Goal: Task Accomplishment & Management: Manage account settings

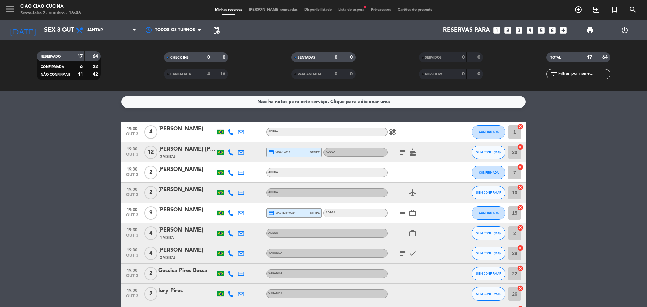
click at [232, 132] on icon at bounding box center [231, 132] width 6 height 6
click at [233, 120] on span "content_paste" at bounding box center [235, 120] width 5 height 5
click at [230, 154] on icon at bounding box center [231, 152] width 6 height 6
click at [233, 141] on span "content_paste" at bounding box center [235, 140] width 5 height 5
click at [232, 173] on icon at bounding box center [231, 172] width 6 height 6
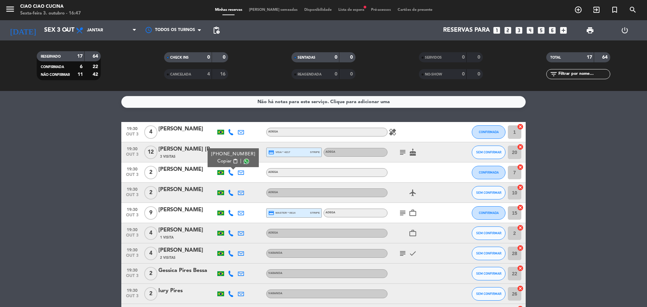
click at [233, 161] on span "content_paste" at bounding box center [235, 161] width 5 height 5
click at [233, 195] on icon at bounding box center [231, 193] width 6 height 6
click at [233, 182] on span "content_paste" at bounding box center [235, 181] width 5 height 5
click at [80, 138] on bookings-row "19:30 [DATE] 4 [PERSON_NAME] melo ADEGA healing CONFIRMADA 1 cancel 19:30 [DATE…" at bounding box center [323, 293] width 647 height 343
click at [50, 32] on input "Sex 3 out" at bounding box center [80, 30] width 78 height 13
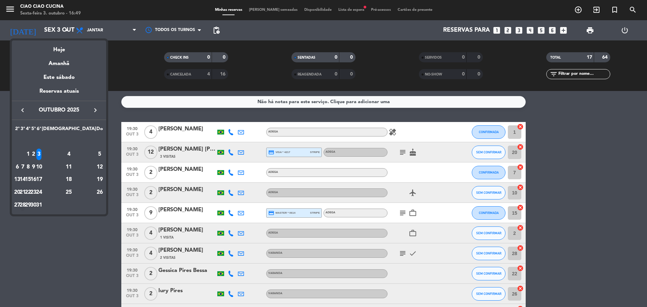
click at [25, 205] on div "28" at bounding box center [22, 204] width 5 height 11
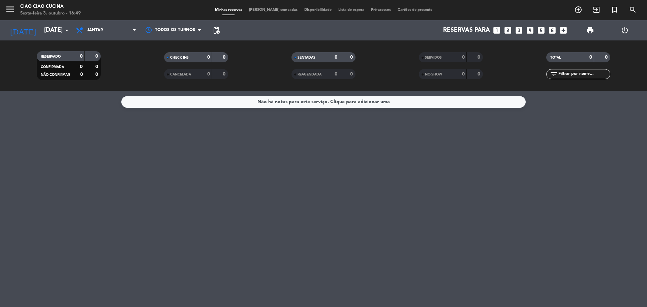
click at [92, 176] on div "Não há notas para este serviço. Clique para adicionar uma" at bounding box center [323, 199] width 647 height 216
click at [408, 203] on div "Não há notas para este serviço. Clique para adicionar uma" at bounding box center [323, 199] width 647 height 216
click at [41, 31] on input "[DATE]" at bounding box center [80, 30] width 78 height 13
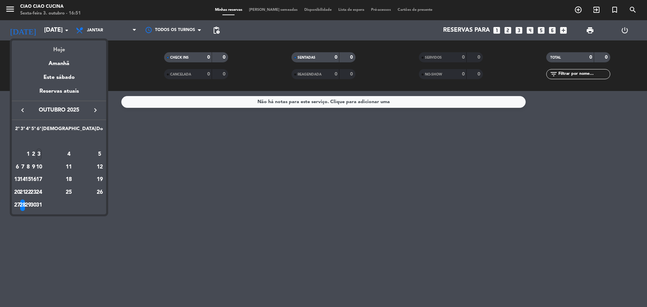
click at [60, 47] on div "Hoje" at bounding box center [59, 47] width 94 height 14
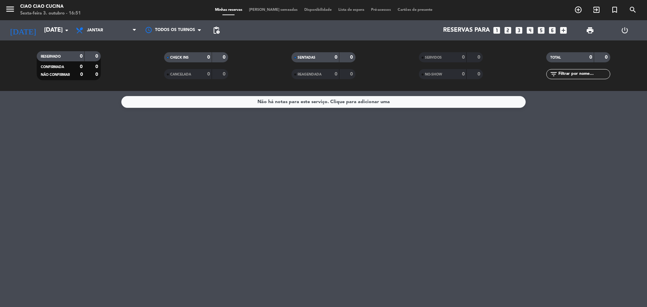
type input "Sex 3 out"
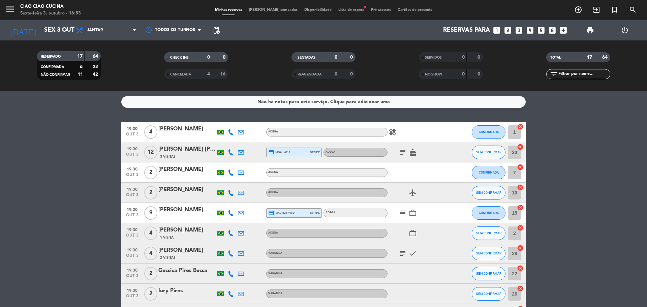
click at [232, 196] on div at bounding box center [231, 193] width 10 height 20
click at [230, 194] on icon at bounding box center [231, 193] width 6 height 6
click at [231, 175] on icon at bounding box center [231, 172] width 6 height 6
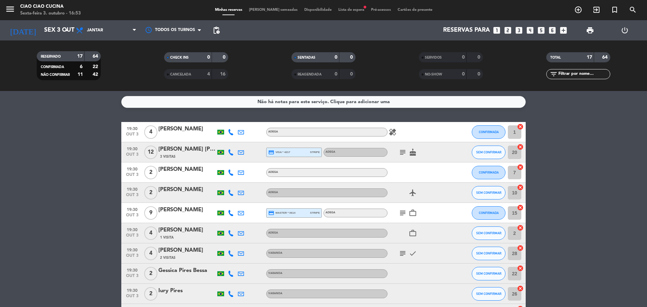
click at [230, 193] on icon at bounding box center [231, 193] width 6 height 6
click at [234, 213] on div at bounding box center [231, 213] width 10 height 20
click at [231, 214] on icon at bounding box center [231, 213] width 6 height 6
click at [233, 201] on span "content_paste" at bounding box center [235, 201] width 5 height 5
click at [230, 233] on icon at bounding box center [231, 233] width 6 height 6
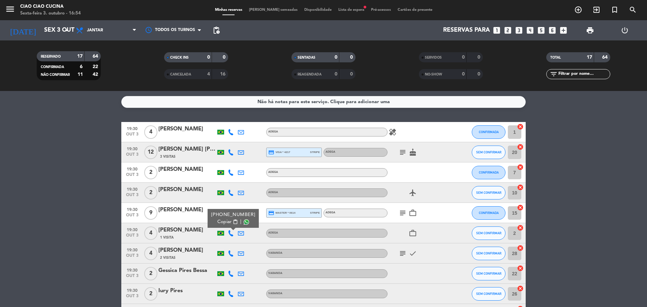
click at [233, 222] on span "content_paste" at bounding box center [235, 221] width 5 height 5
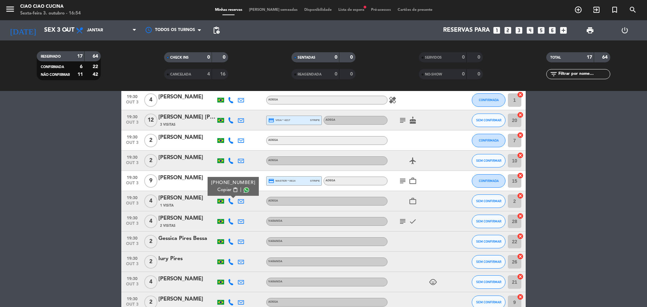
scroll to position [67, 0]
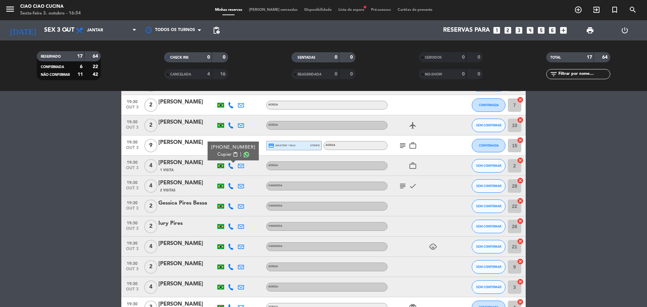
click at [230, 186] on icon at bounding box center [231, 186] width 6 height 6
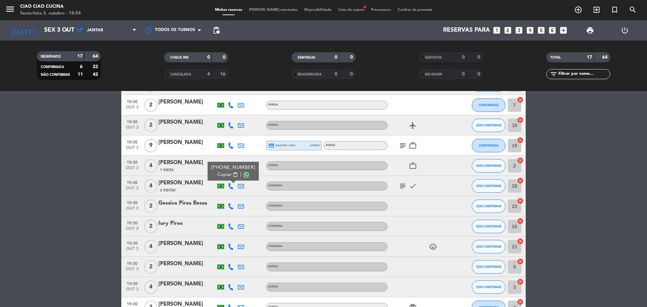
click at [233, 174] on span "content_paste" at bounding box center [235, 174] width 5 height 5
click at [231, 207] on icon at bounding box center [231, 206] width 6 height 6
click at [233, 193] on span "content_paste" at bounding box center [235, 194] width 5 height 5
click at [232, 226] on icon at bounding box center [231, 226] width 6 height 6
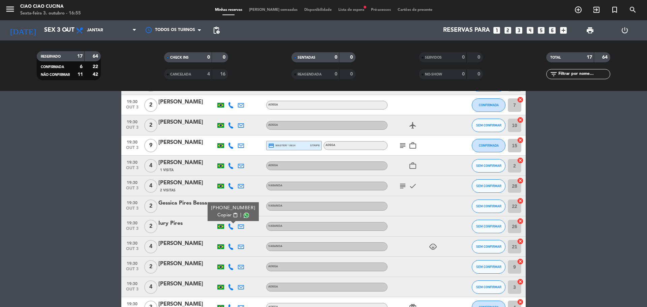
click at [233, 214] on span "content_paste" at bounding box center [235, 214] width 5 height 5
click at [232, 245] on icon at bounding box center [231, 246] width 6 height 6
click at [233, 234] on span "content_paste" at bounding box center [235, 235] width 5 height 5
click at [229, 267] on icon at bounding box center [231, 267] width 6 height 6
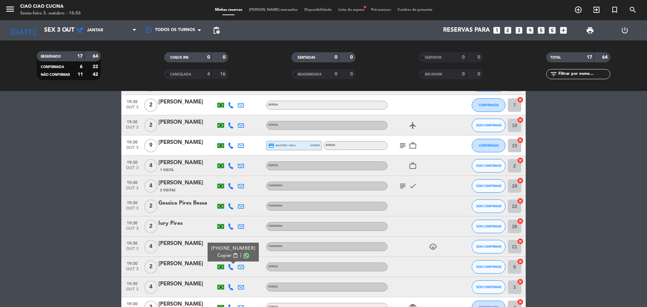
click at [233, 255] on span "content_paste" at bounding box center [235, 255] width 5 height 5
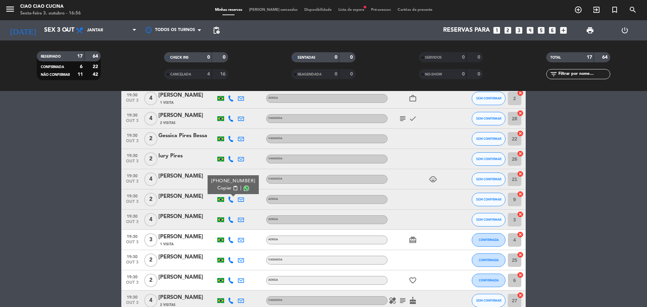
scroll to position [192, 0]
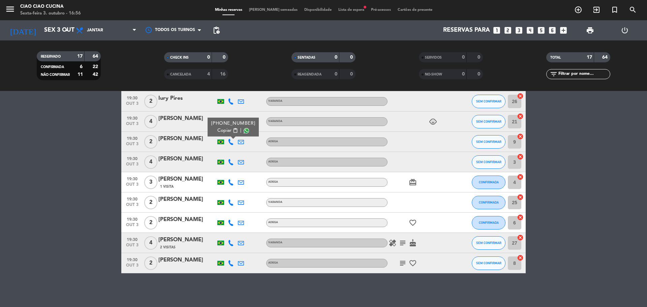
click at [232, 162] on icon at bounding box center [231, 162] width 6 height 6
click at [233, 151] on span "content_paste" at bounding box center [235, 150] width 5 height 5
click at [230, 181] on icon at bounding box center [231, 182] width 6 height 6
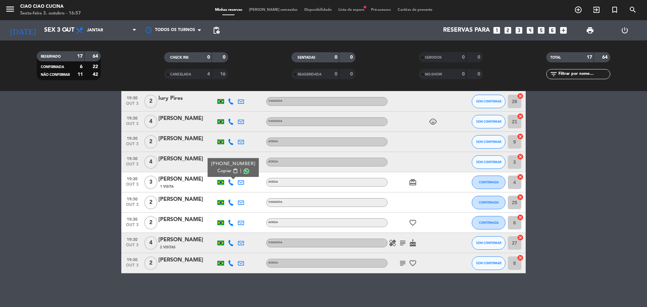
click at [233, 170] on span "content_paste" at bounding box center [235, 170] width 5 height 5
click at [231, 205] on icon at bounding box center [231, 202] width 6 height 6
click at [233, 191] on span "content_paste" at bounding box center [235, 191] width 5 height 5
click at [229, 225] on icon at bounding box center [231, 223] width 6 height 6
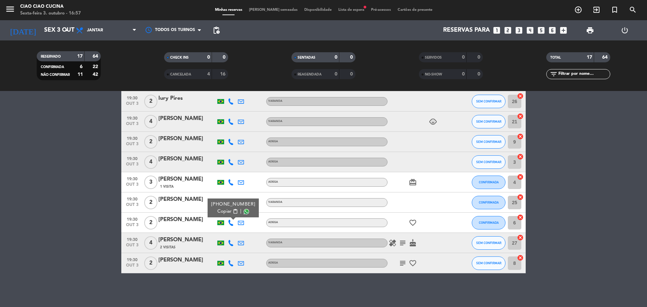
click at [231, 214] on button "Copiar content_paste" at bounding box center [227, 211] width 21 height 7
click at [232, 244] on icon at bounding box center [231, 243] width 6 height 6
click at [233, 231] on span "content_paste" at bounding box center [235, 231] width 5 height 5
click at [229, 265] on icon at bounding box center [231, 263] width 6 height 6
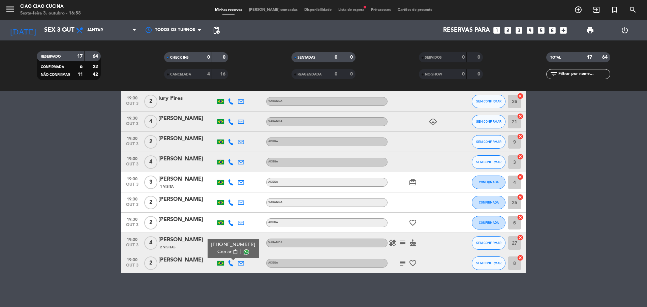
click at [231, 249] on button "Copiar content_paste" at bounding box center [227, 251] width 21 height 7
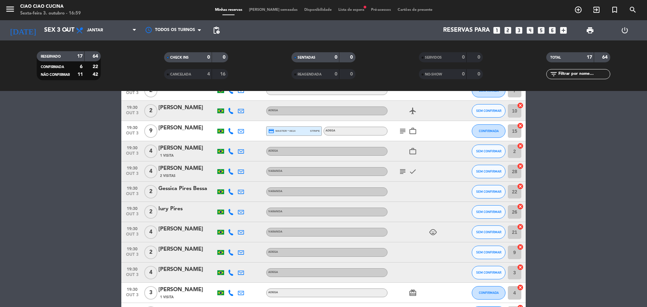
scroll to position [0, 0]
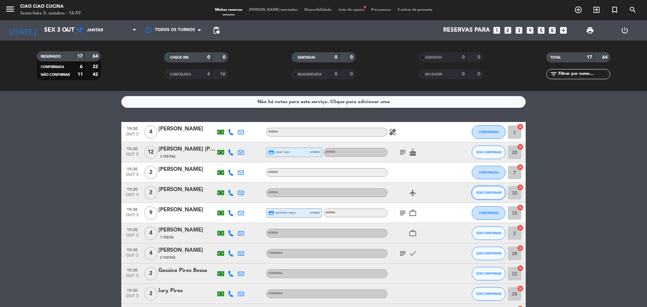
click at [497, 195] on button "SEM CONFIRMAR" at bounding box center [488, 192] width 34 height 13
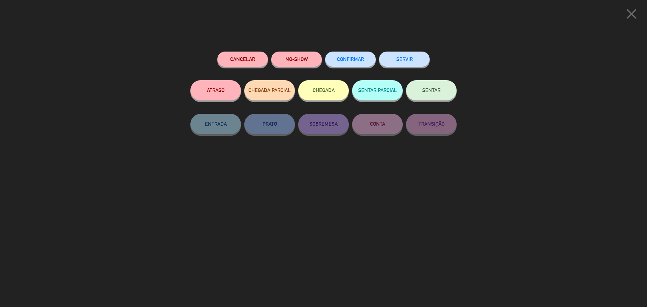
click at [360, 60] on span "CONFIRMAR" at bounding box center [350, 59] width 27 height 6
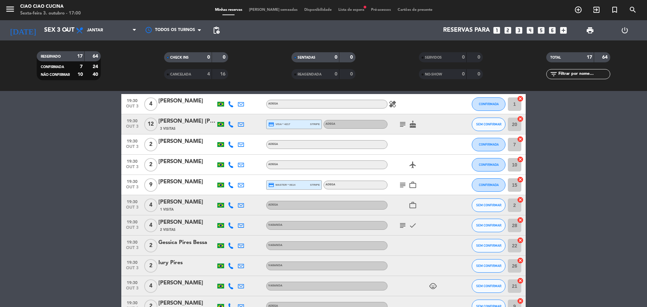
scroll to position [24, 0]
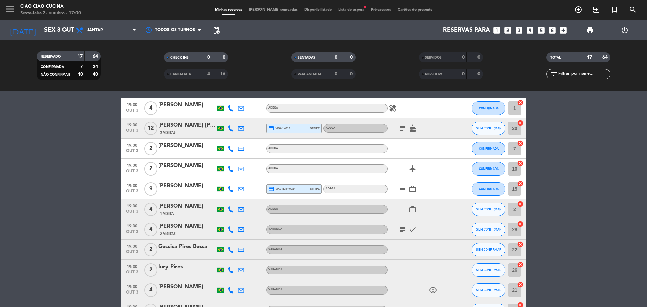
click at [232, 251] on icon at bounding box center [231, 249] width 6 height 6
click at [486, 248] on span "SEM CONFIRMAR" at bounding box center [488, 250] width 25 height 4
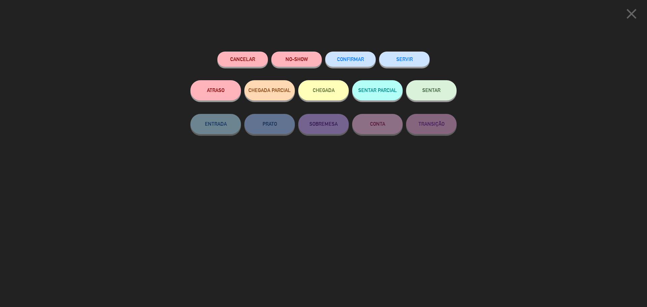
click at [228, 59] on button "Cancelar" at bounding box center [242, 59] width 51 height 15
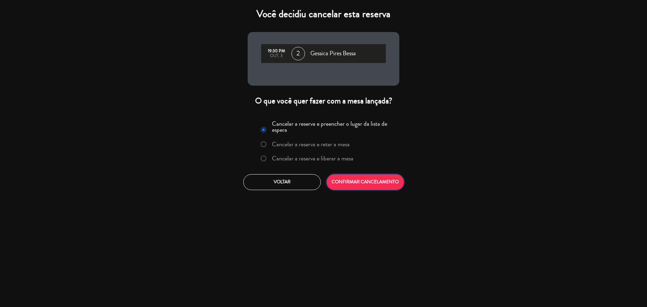
click at [351, 182] on button "CONFIRMAR CANCELAMENTO" at bounding box center [364, 182] width 77 height 16
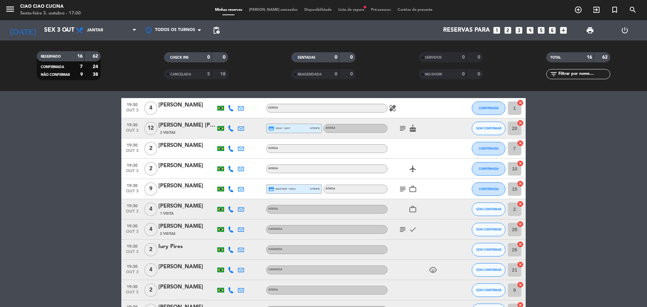
click at [338, 10] on span "Lista de espera fiber_manual_record" at bounding box center [351, 10] width 33 height 4
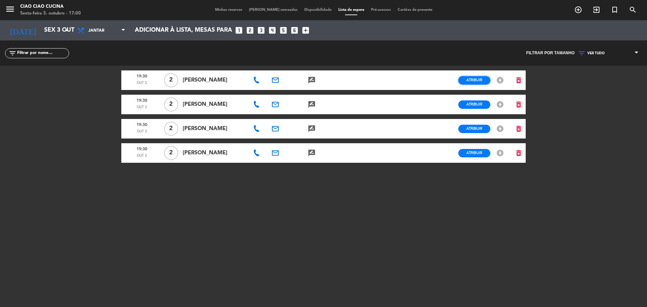
click at [475, 80] on span "Atribuir" at bounding box center [474, 79] width 16 height 5
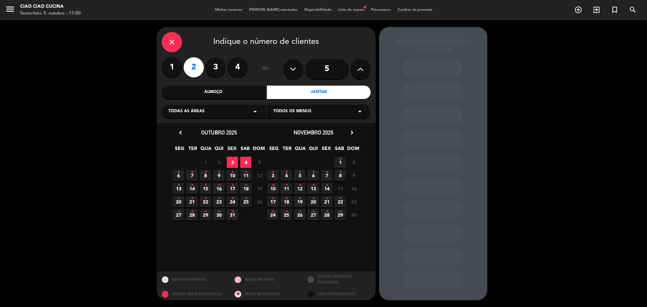
click at [232, 162] on span "3" at bounding box center [232, 162] width 11 height 11
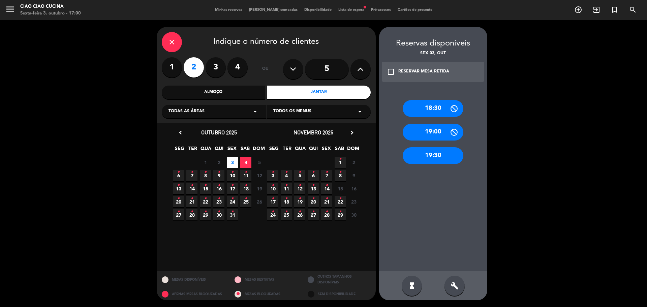
click at [439, 154] on div "19:30" at bounding box center [432, 155] width 61 height 17
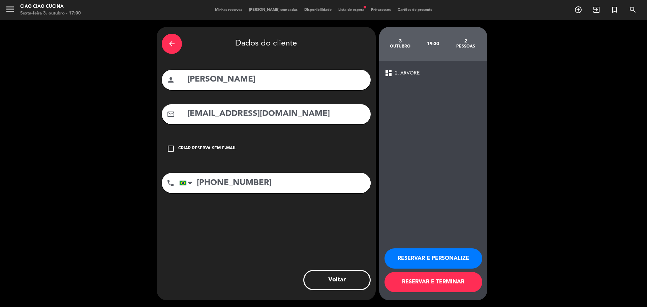
click at [436, 282] on button "RESERVAR E TERMINAR" at bounding box center [433, 282] width 98 height 20
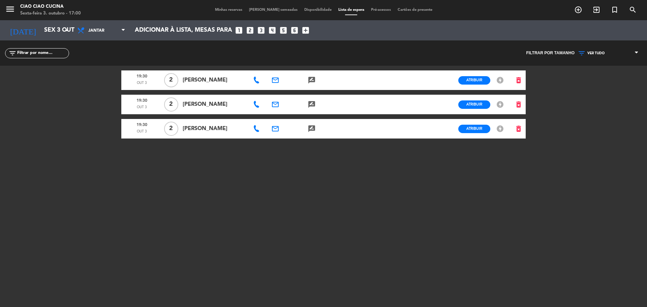
click at [235, 8] on span "Minhas reservas" at bounding box center [228, 10] width 34 height 4
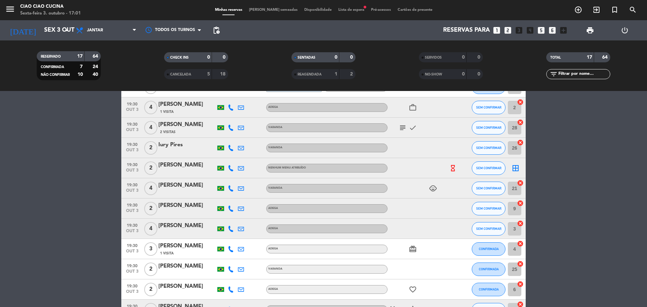
scroll to position [125, 0]
click at [230, 170] on icon at bounding box center [231, 169] width 6 height 6
click at [233, 158] on span "content_paste" at bounding box center [235, 157] width 5 height 5
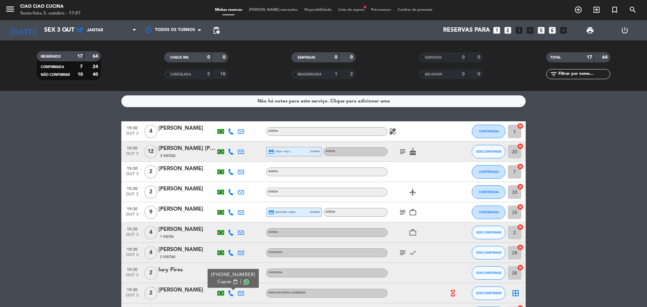
scroll to position [0, 0]
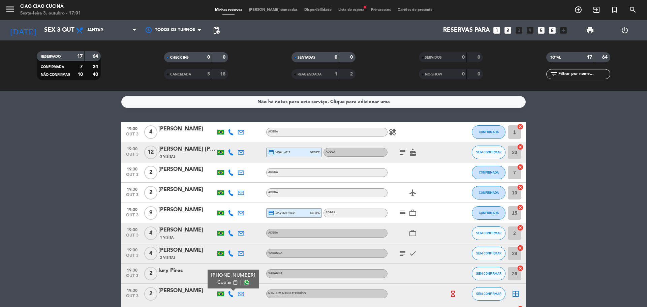
click at [232, 214] on icon at bounding box center [231, 213] width 6 height 6
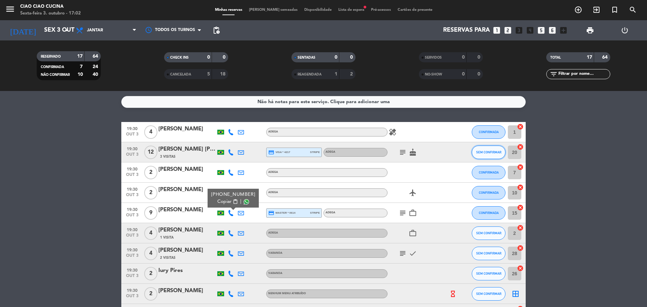
click at [491, 151] on span "SEM CONFIRMAR" at bounding box center [488, 152] width 25 height 4
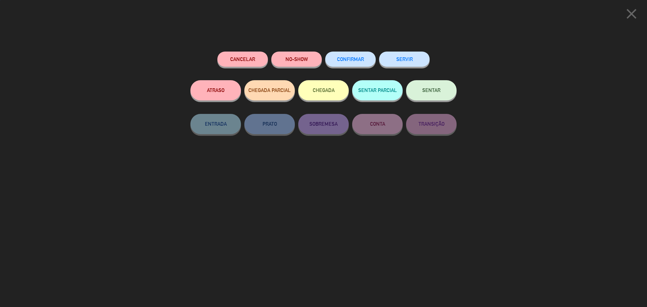
click at [358, 60] on span "CONFIRMAR" at bounding box center [350, 59] width 27 height 6
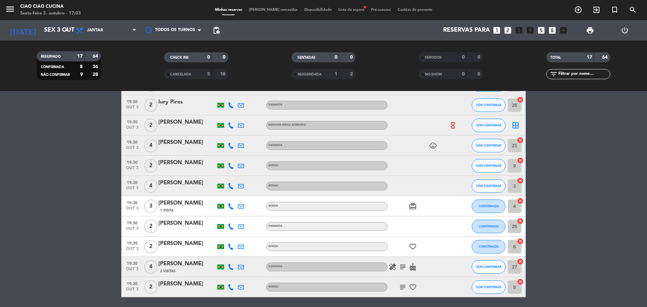
scroll to position [101, 0]
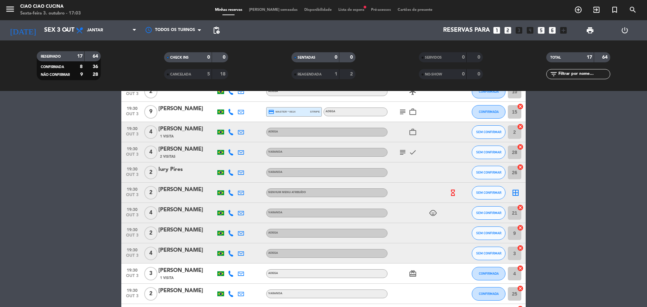
click at [230, 154] on icon at bounding box center [231, 152] width 6 height 6
click at [483, 151] on span "SEM CONFIRMAR" at bounding box center [488, 152] width 25 height 4
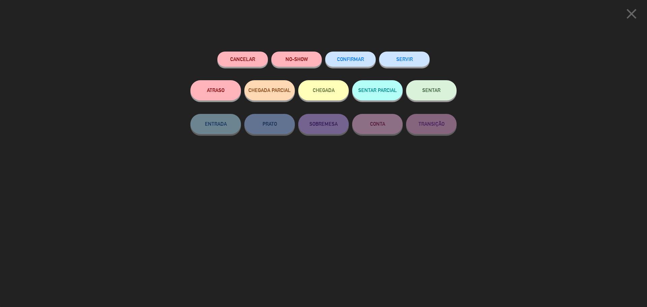
click at [359, 61] on span "CONFIRMAR" at bounding box center [350, 59] width 27 height 6
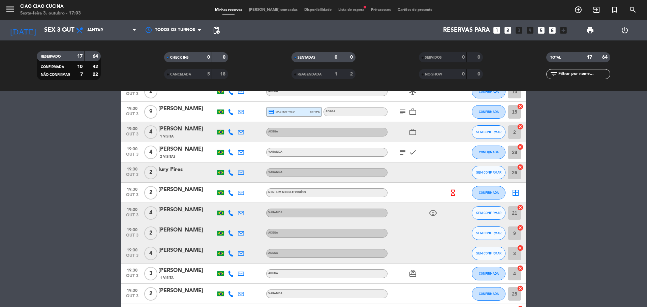
click at [565, 191] on bookings-row "19:30 [DATE] 4 [PERSON_NAME] melo ADEGA healing CONFIRMADA 1 cancel 19:30 [DATE…" at bounding box center [323, 192] width 647 height 343
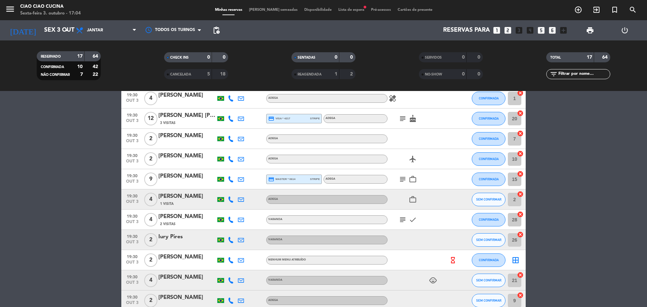
scroll to position [0, 0]
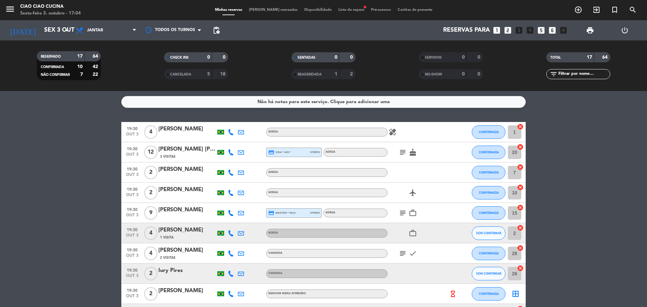
click at [231, 171] on icon at bounding box center [231, 172] width 6 height 6
click at [83, 179] on bookings-row "19:30 [DATE] 4 [PERSON_NAME] melo ADEGA healing CONFIRMADA 1 cancel 19:30 [DATE…" at bounding box center [323, 293] width 647 height 343
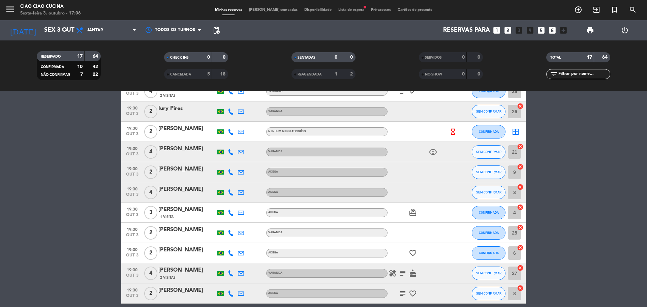
scroll to position [168, 0]
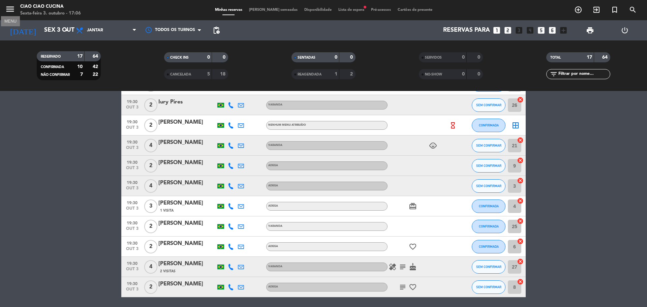
click at [12, 8] on icon "menu" at bounding box center [10, 9] width 10 height 10
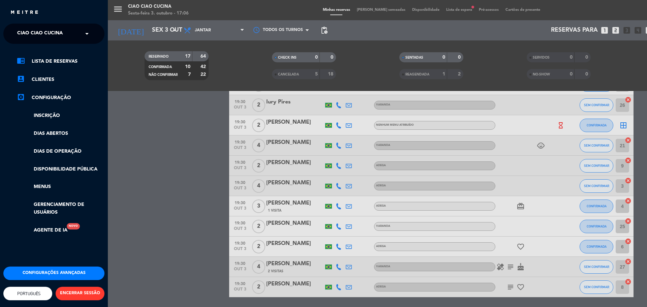
click at [33, 33] on span "Ciao Ciao Cucina" at bounding box center [39, 34] width 45 height 14
click at [37, 61] on span "Quattrocento Forneria" at bounding box center [39, 62] width 65 height 8
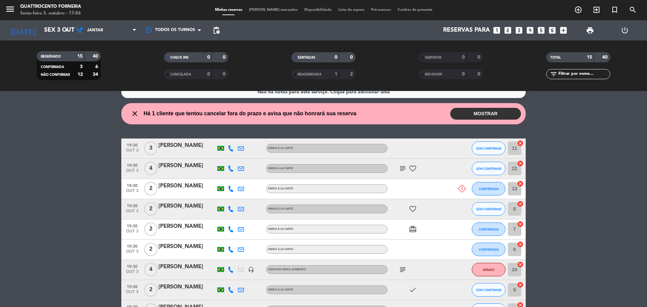
scroll to position [0, 0]
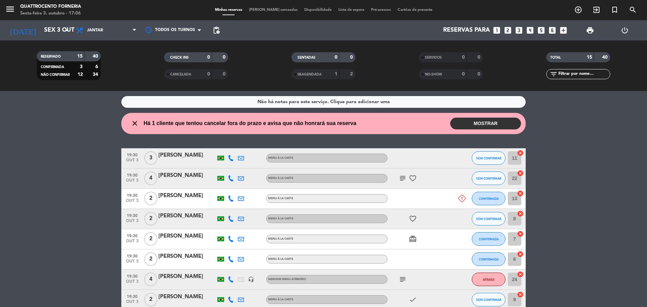
click at [490, 119] on button "MOSTRAR" at bounding box center [485, 124] width 71 height 12
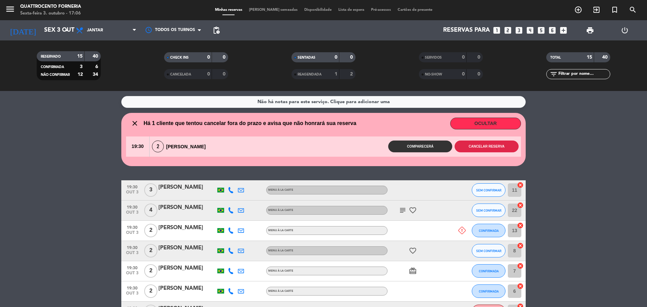
click at [476, 146] on button "Cancelar reserva" at bounding box center [486, 146] width 64 height 12
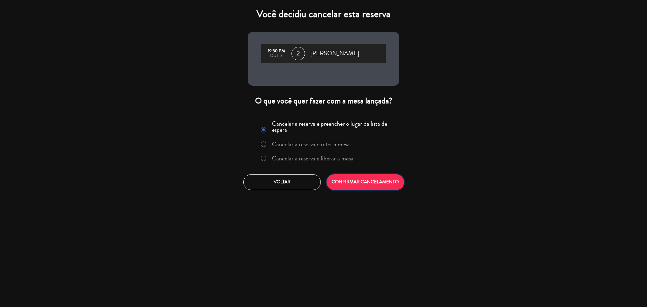
click at [373, 183] on button "CONFIRMAR CANCELAMENTO" at bounding box center [364, 182] width 77 height 16
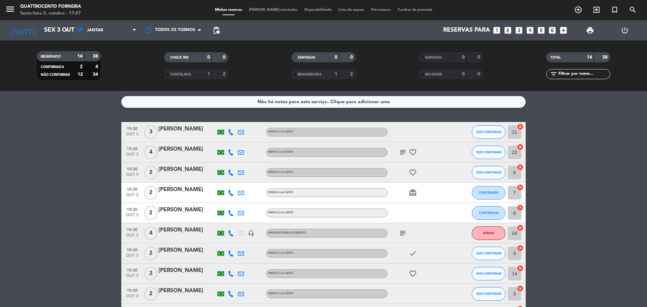
click at [231, 134] on icon at bounding box center [231, 132] width 6 height 6
click at [233, 121] on span "content_paste" at bounding box center [235, 120] width 5 height 5
click at [230, 150] on icon at bounding box center [231, 152] width 6 height 6
click at [234, 140] on span "content_paste" at bounding box center [235, 140] width 5 height 5
click at [231, 173] on icon at bounding box center [231, 172] width 6 height 6
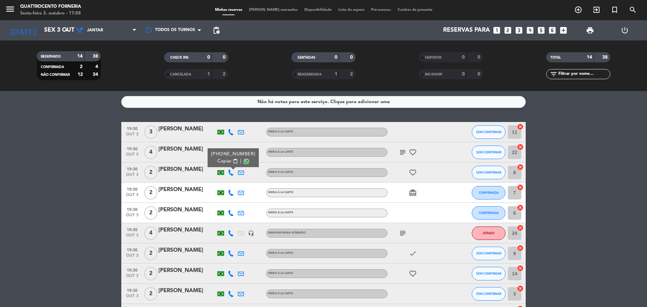
click at [233, 161] on span "content_paste" at bounding box center [235, 161] width 5 height 5
click at [230, 193] on icon at bounding box center [231, 193] width 6 height 6
click at [233, 182] on span "content_paste" at bounding box center [235, 181] width 5 height 5
click at [231, 212] on icon at bounding box center [231, 213] width 6 height 6
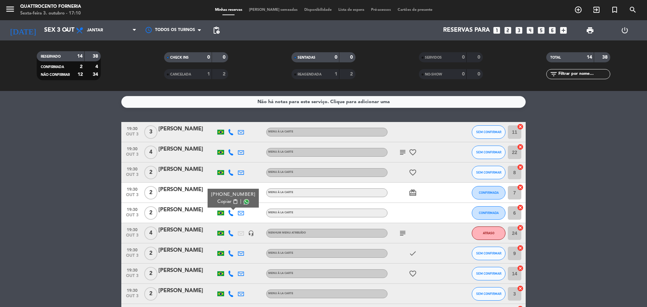
click at [233, 202] on span "content_paste" at bounding box center [235, 201] width 5 height 5
click at [229, 233] on icon at bounding box center [231, 233] width 6 height 6
click at [233, 221] on span "content_paste" at bounding box center [235, 221] width 5 height 5
click at [403, 234] on icon "subject" at bounding box center [402, 233] width 8 height 8
click at [419, 235] on div "subject nao derrubar" at bounding box center [417, 233] width 61 height 20
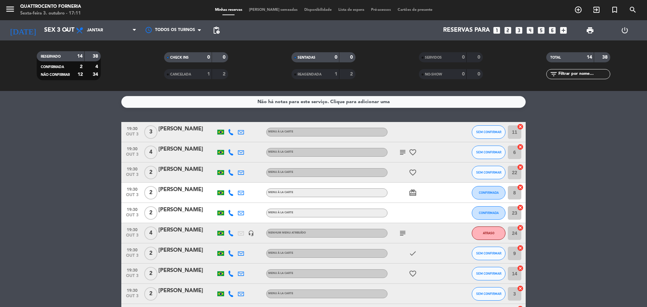
click at [230, 252] on icon at bounding box center [231, 253] width 6 height 6
click at [233, 242] on span "content_paste" at bounding box center [235, 241] width 5 height 5
click at [230, 274] on icon at bounding box center [231, 273] width 6 height 6
click at [233, 263] on span "content_paste" at bounding box center [235, 262] width 5 height 5
click at [230, 295] on icon at bounding box center [231, 294] width 6 height 6
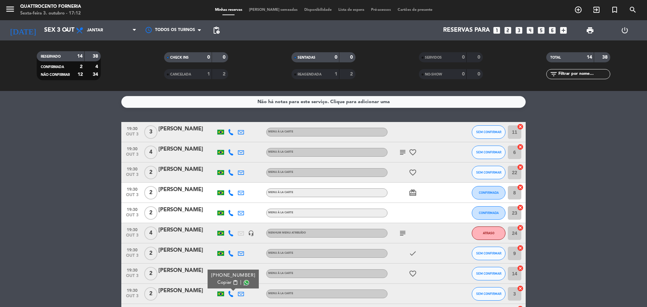
click at [233, 283] on span "content_paste" at bounding box center [235, 282] width 5 height 5
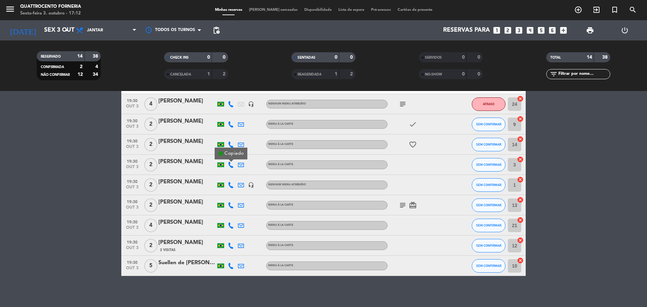
scroll to position [132, 0]
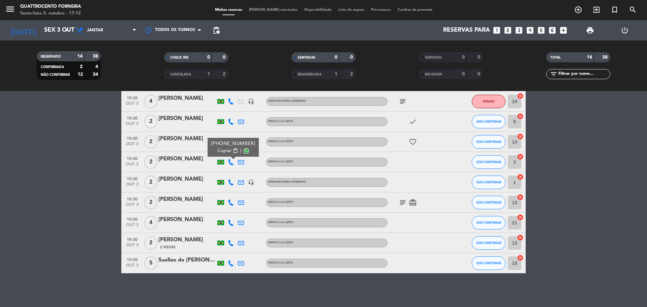
click at [229, 184] on icon at bounding box center [231, 182] width 6 height 6
click at [234, 171] on span "content_paste" at bounding box center [235, 170] width 5 height 5
click at [229, 204] on icon at bounding box center [231, 202] width 6 height 6
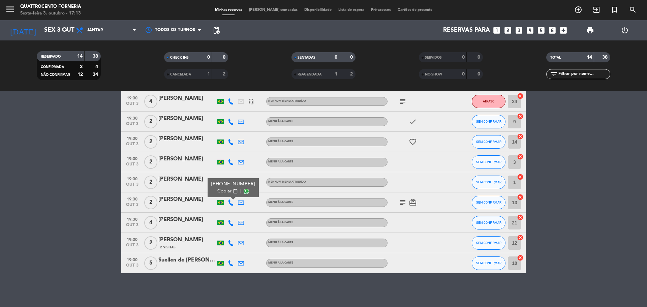
click at [233, 189] on span "content_paste" at bounding box center [235, 191] width 5 height 5
click at [226, 221] on div at bounding box center [231, 222] width 10 height 20
click at [231, 221] on icon at bounding box center [231, 223] width 6 height 6
click at [229, 211] on button "Copiar content_paste" at bounding box center [227, 211] width 21 height 7
click at [230, 242] on icon at bounding box center [231, 243] width 6 height 6
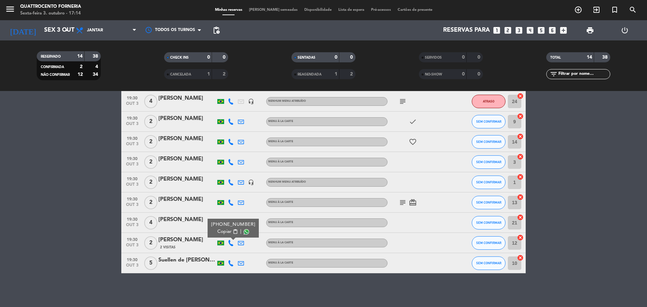
click at [233, 232] on span "content_paste" at bounding box center [235, 231] width 5 height 5
click at [229, 265] on icon at bounding box center [231, 263] width 6 height 6
click at [233, 251] on span "content_paste" at bounding box center [235, 251] width 5 height 5
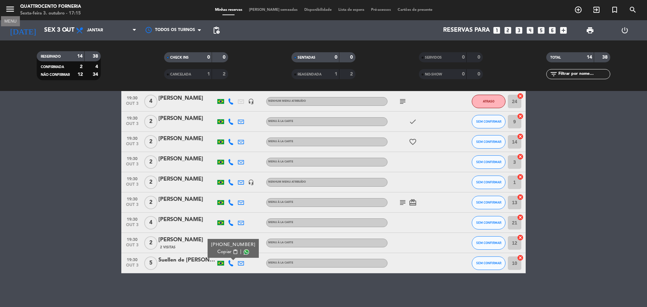
click at [14, 8] on icon "menu" at bounding box center [10, 9] width 10 height 10
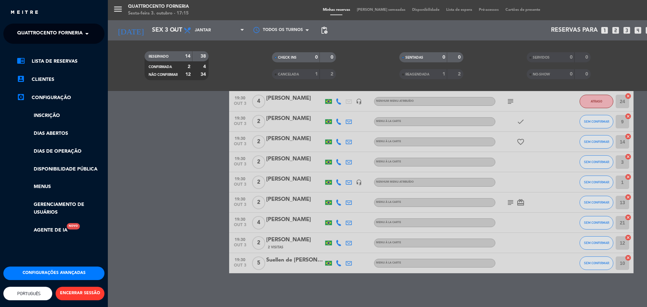
click at [30, 30] on span "Quattrocento Forneria" at bounding box center [49, 34] width 65 height 14
click at [31, 52] on span "Ciao Ciao Cucina" at bounding box center [29, 52] width 45 height 8
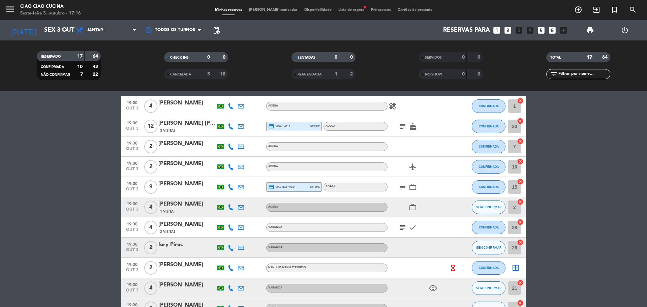
scroll to position [24, 0]
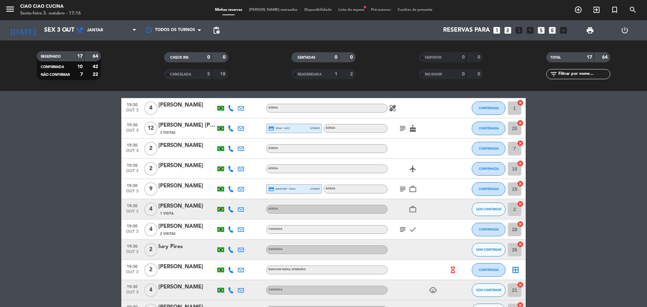
click at [230, 149] on icon at bounding box center [231, 148] width 6 height 6
click at [231, 171] on icon at bounding box center [231, 169] width 6 height 6
click at [232, 249] on icon at bounding box center [231, 249] width 6 height 6
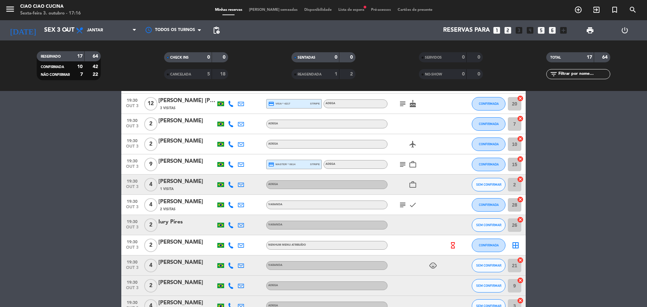
scroll to position [58, 0]
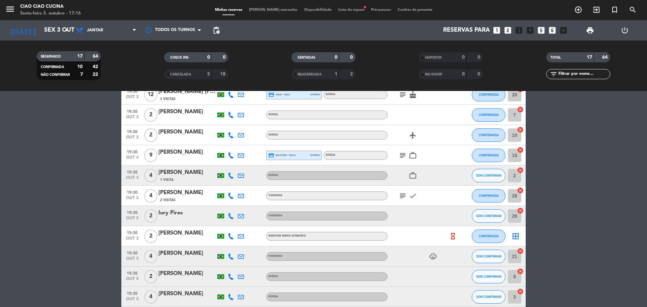
click at [230, 255] on icon at bounding box center [231, 256] width 6 height 6
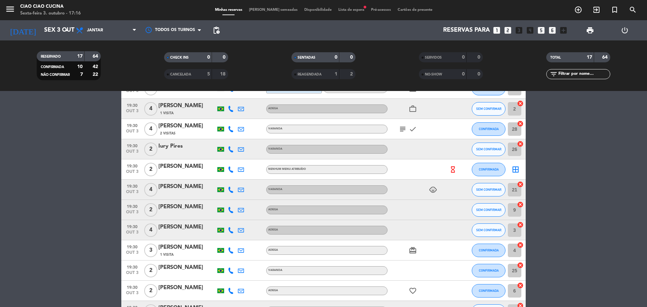
scroll to position [125, 0]
click at [232, 212] on icon at bounding box center [231, 209] width 6 height 6
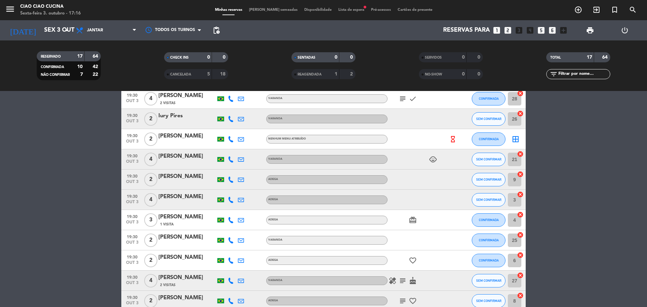
scroll to position [192, 0]
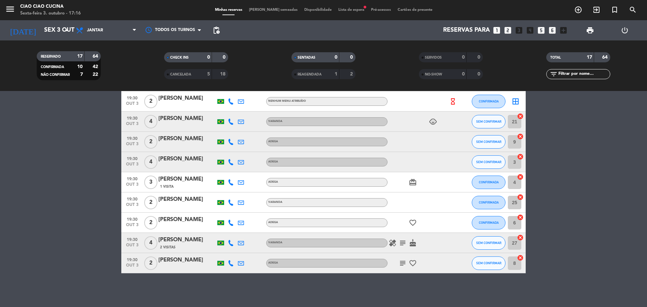
click at [230, 204] on icon at bounding box center [231, 202] width 6 height 6
click at [234, 224] on div at bounding box center [231, 222] width 10 height 20
click at [231, 225] on icon at bounding box center [231, 223] width 6 height 6
click at [230, 264] on icon at bounding box center [231, 263] width 6 height 6
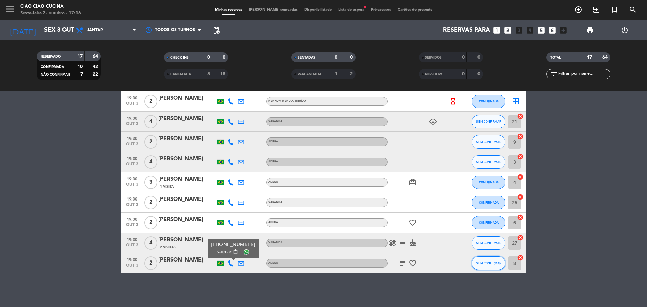
click at [483, 265] on button "SEM CONFIRMAR" at bounding box center [488, 262] width 34 height 13
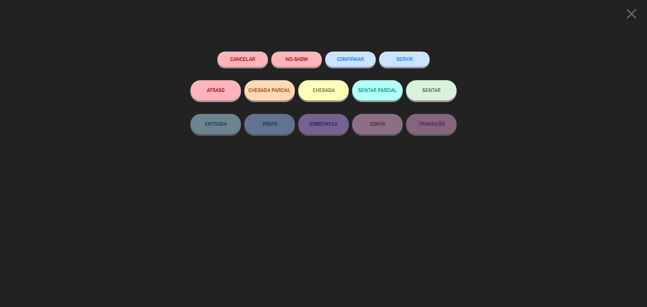
click at [355, 61] on span "CONFIRMAR" at bounding box center [350, 59] width 27 height 6
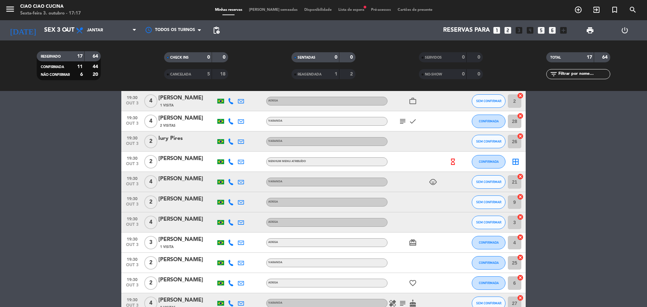
scroll to position [125, 0]
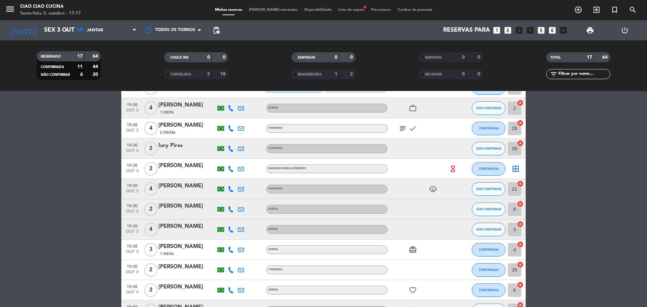
click at [233, 150] on icon at bounding box center [231, 148] width 6 height 6
click at [497, 150] on span "SEM CONFIRMAR" at bounding box center [488, 148] width 25 height 4
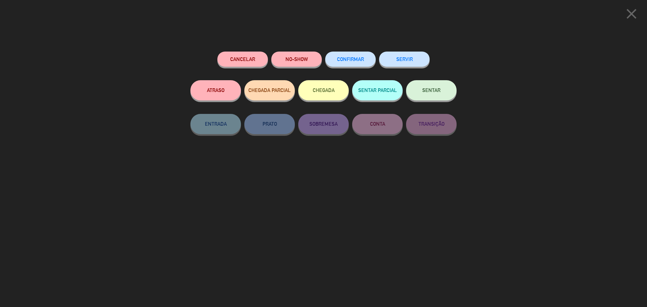
click at [239, 59] on button "Cancelar" at bounding box center [242, 59] width 51 height 15
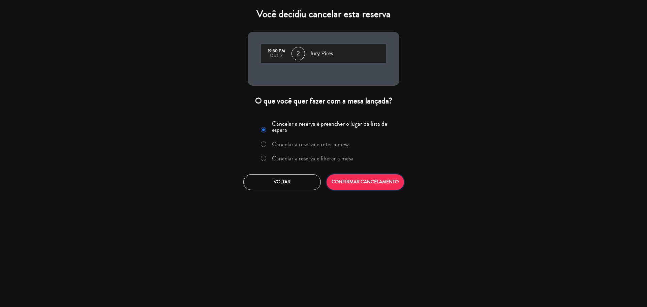
click at [358, 181] on button "CONFIRMAR CANCELAMENTO" at bounding box center [364, 182] width 77 height 16
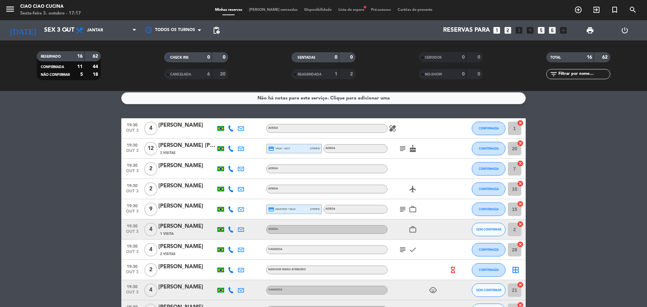
scroll to position [0, 0]
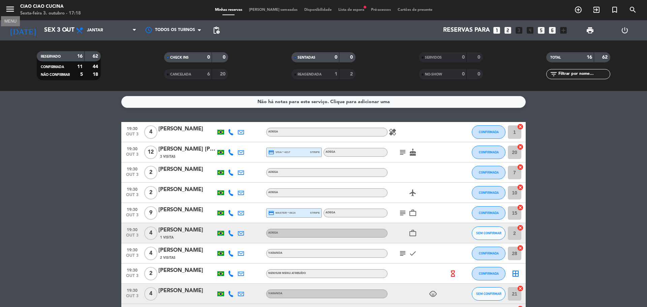
click at [6, 10] on icon "menu" at bounding box center [10, 9] width 10 height 10
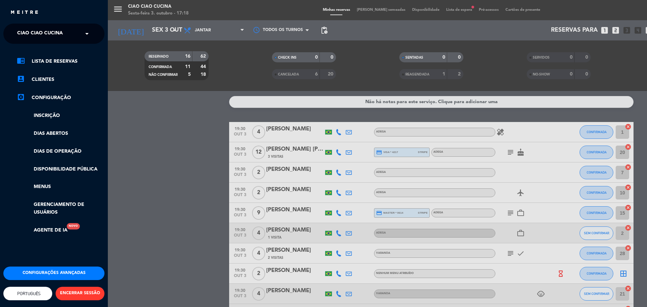
click at [30, 33] on span "Ciao Ciao Cucina" at bounding box center [39, 34] width 45 height 14
click at [31, 61] on span "Quattrocento Forneria" at bounding box center [39, 62] width 65 height 8
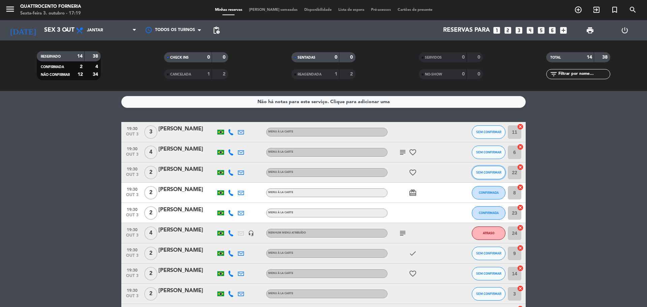
click at [484, 175] on button "SEM CONFIRMAR" at bounding box center [488, 172] width 34 height 13
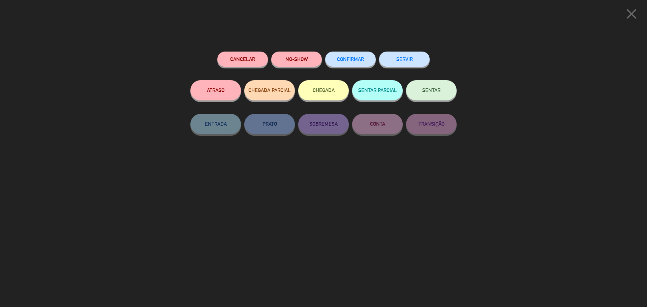
click at [351, 59] on span "CONFIRMAR" at bounding box center [350, 59] width 27 height 6
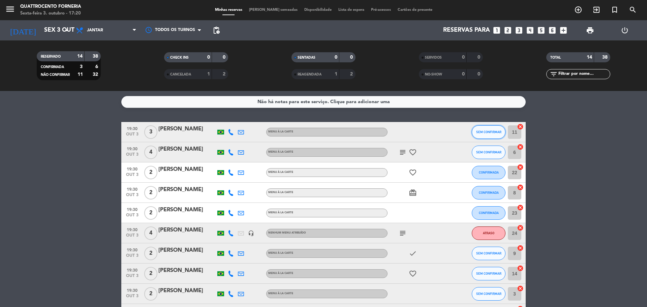
click at [492, 129] on button "SEM CONFIRMAR" at bounding box center [488, 131] width 34 height 13
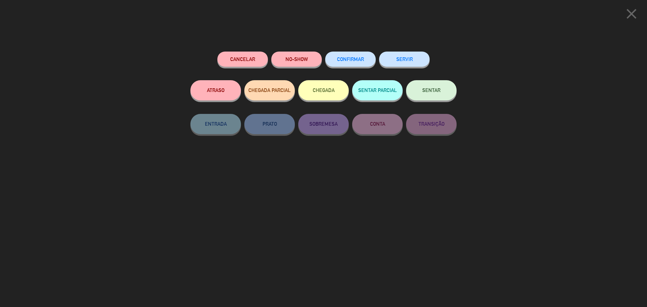
click at [345, 60] on span "CONFIRMAR" at bounding box center [350, 59] width 27 height 6
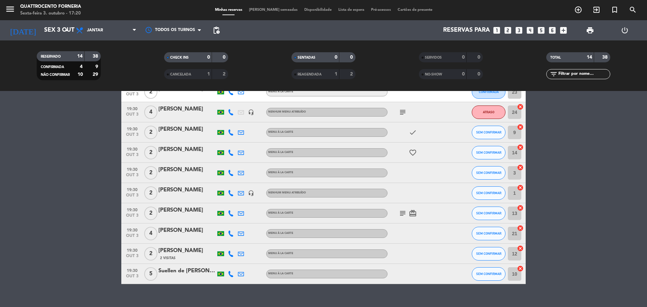
scroll to position [132, 0]
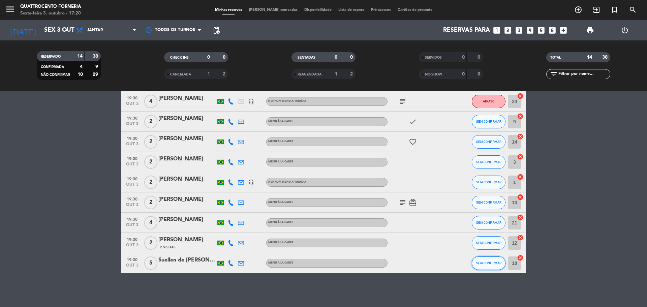
click at [492, 264] on span "SEM CONFIRMAR" at bounding box center [488, 263] width 25 height 4
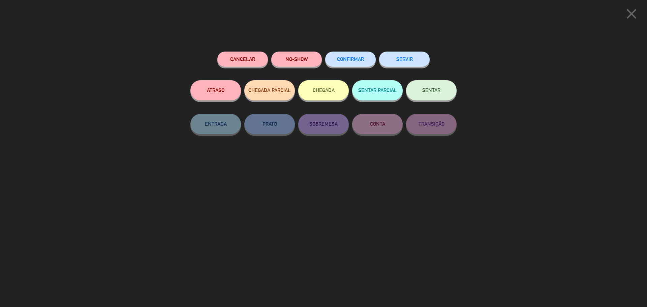
click at [353, 63] on button "CONFIRMAR" at bounding box center [350, 59] width 51 height 15
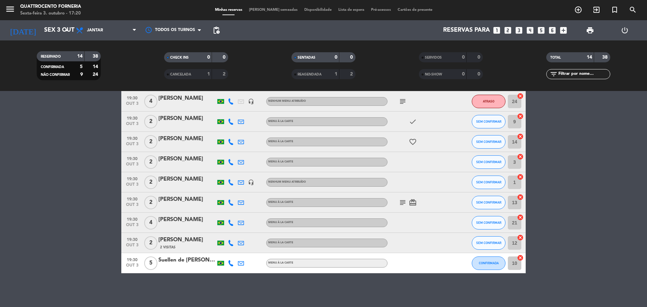
click at [251, 184] on icon "headset_mic" at bounding box center [251, 182] width 6 height 6
click at [599, 187] on bookings-row "19:30 [DATE] 3 [PERSON_NAME] MENU À LA CARTE CONFIRMADA 11 cancel 19:30 [DATE] …" at bounding box center [323, 131] width 647 height 283
click at [485, 184] on button "SEM CONFIRMAR" at bounding box center [488, 181] width 34 height 13
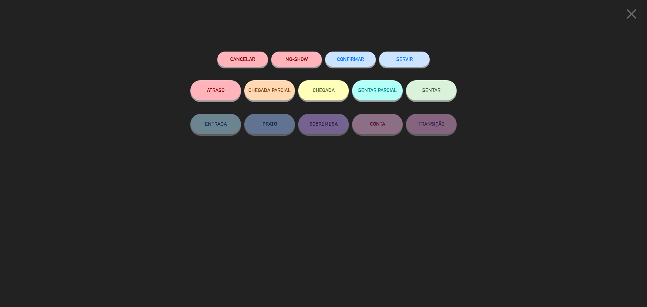
click at [243, 58] on button "Cancelar" at bounding box center [242, 59] width 51 height 15
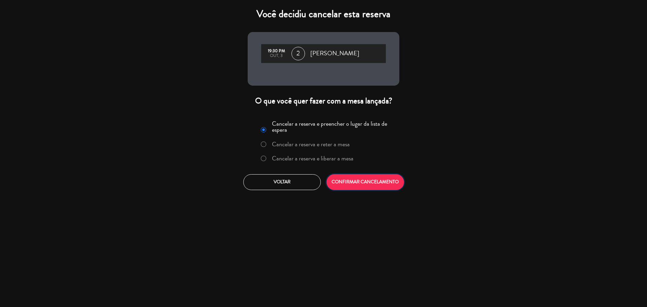
click at [367, 181] on button "CONFIRMAR CANCELAMENTO" at bounding box center [364, 182] width 77 height 16
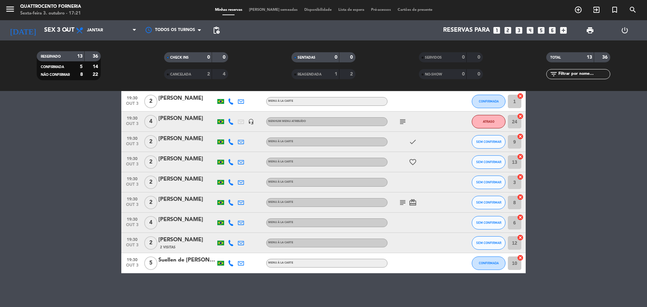
scroll to position [78, 0]
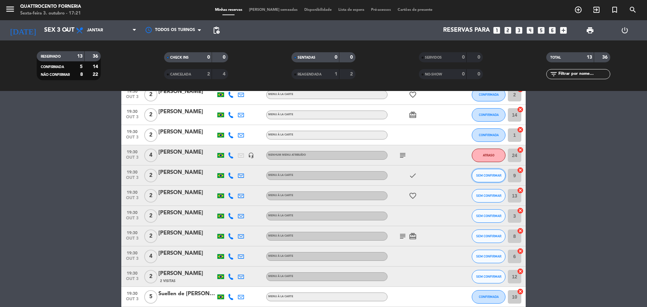
click at [488, 174] on span "SEM CONFIRMAR" at bounding box center [488, 175] width 25 height 4
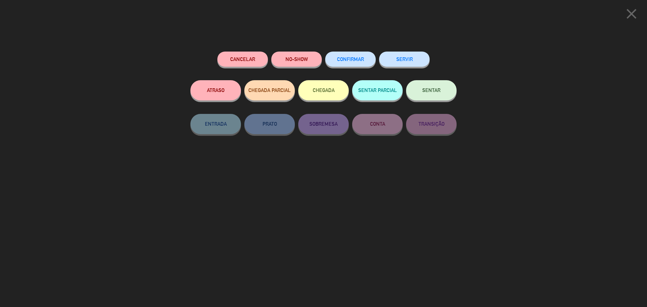
click at [351, 52] on div "CONFIRMAR" at bounding box center [350, 66] width 51 height 29
click at [352, 57] on button "CONFIRMAR" at bounding box center [350, 59] width 51 height 15
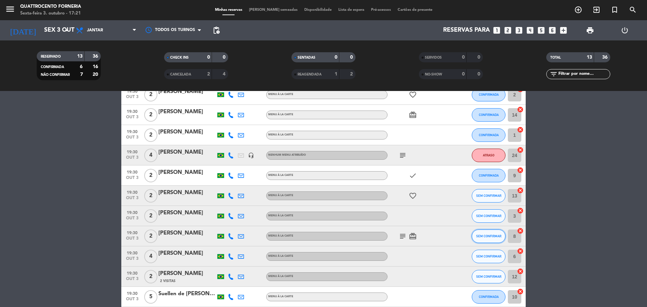
click at [492, 236] on span "SEM CONFIRMAR" at bounding box center [488, 236] width 25 height 4
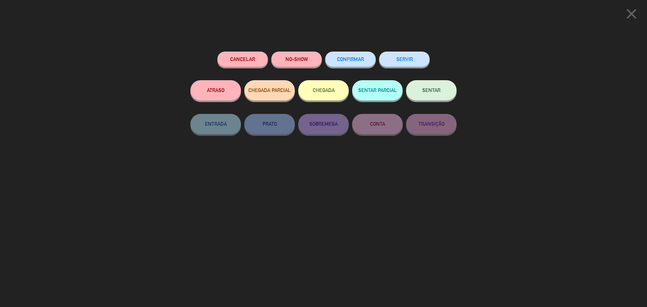
click at [251, 57] on button "Cancelar" at bounding box center [242, 59] width 51 height 15
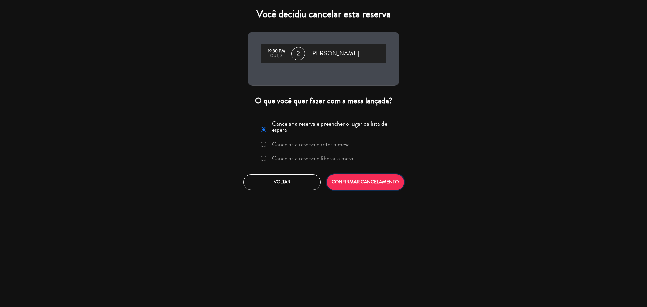
click at [349, 182] on button "CONFIRMAR CANCELAMENTO" at bounding box center [364, 182] width 77 height 16
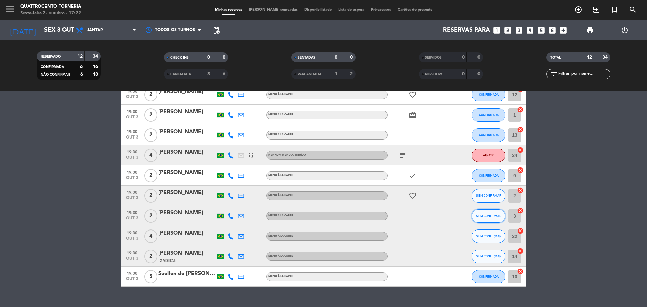
click at [494, 211] on button "SEM CONFIRMAR" at bounding box center [488, 215] width 34 height 13
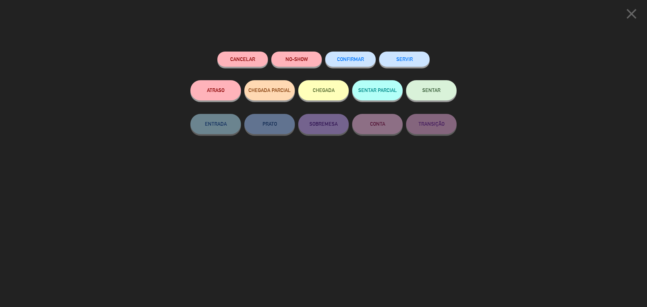
click at [359, 57] on span "CONFIRMAR" at bounding box center [350, 59] width 27 height 6
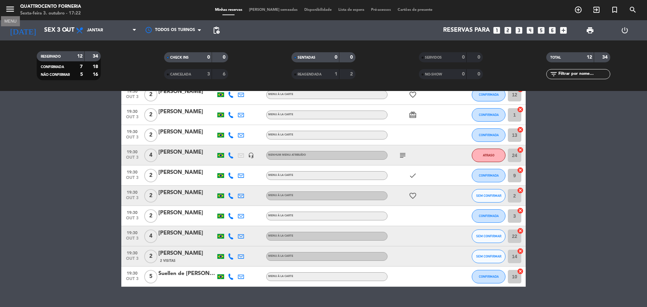
click at [15, 8] on icon "menu" at bounding box center [10, 9] width 10 height 10
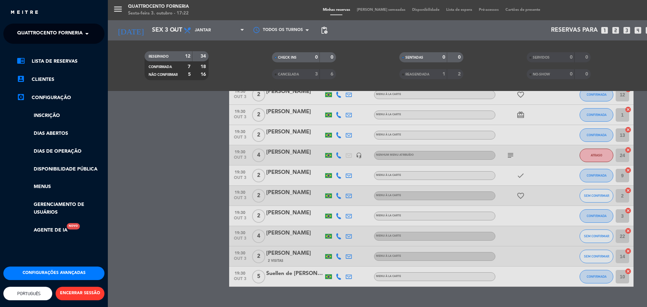
click at [33, 33] on span "Quattrocento Forneria" at bounding box center [49, 34] width 65 height 14
click at [27, 52] on span "Ciao Ciao Cucina" at bounding box center [29, 52] width 45 height 8
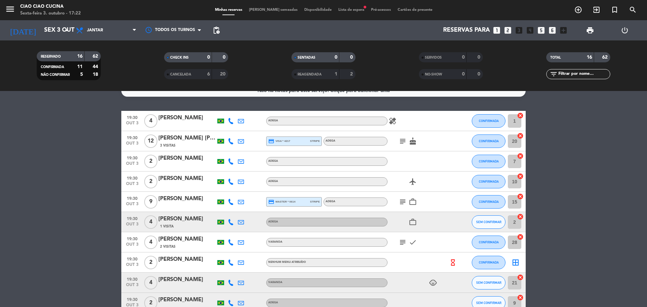
scroll to position [10, 0]
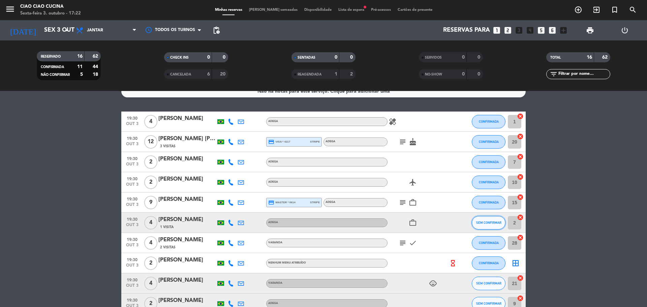
click at [485, 223] on span "SEM CONFIRMAR" at bounding box center [488, 223] width 25 height 4
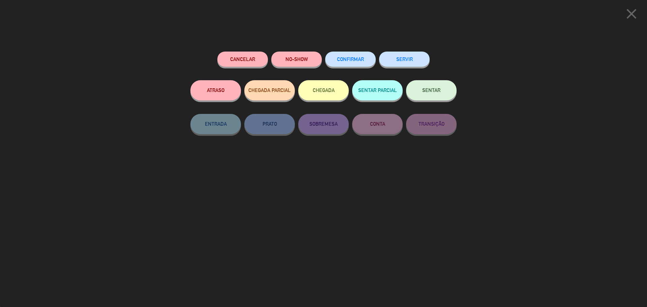
click at [340, 59] on span "CONFIRMAR" at bounding box center [350, 59] width 27 height 6
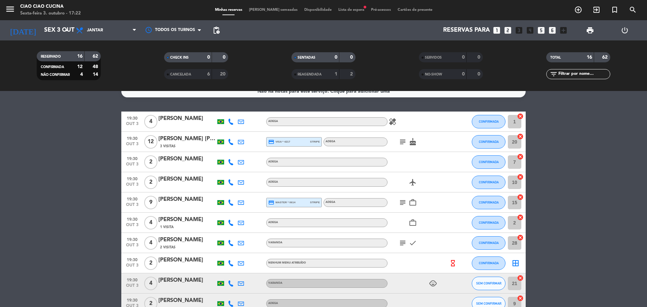
click at [228, 224] on icon at bounding box center [231, 223] width 6 height 6
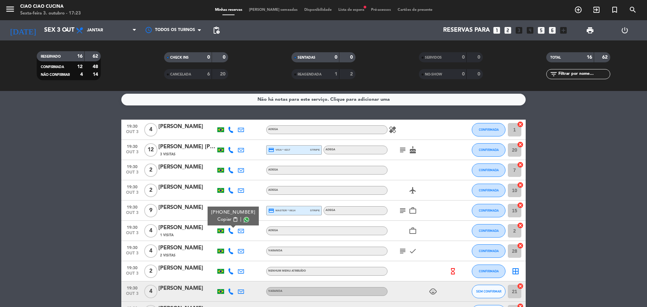
scroll to position [0, 0]
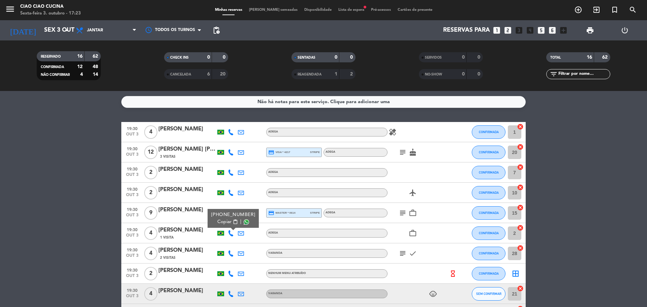
click at [391, 132] on icon "healing" at bounding box center [392, 132] width 8 height 8
click at [599, 160] on bookings-row "19:30 [DATE] 4 [PERSON_NAME] melo ADEGA healing Camarão CONFIRMADA 1 cancel 19:…" at bounding box center [323, 283] width 647 height 323
click at [13, 4] on icon "menu" at bounding box center [10, 9] width 10 height 10
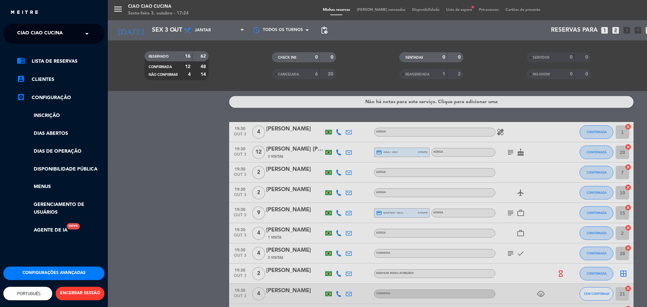
click at [41, 31] on span "Ciao Ciao Cucina" at bounding box center [39, 34] width 45 height 14
click at [39, 58] on span "Quattrocento Forneria" at bounding box center [39, 62] width 65 height 8
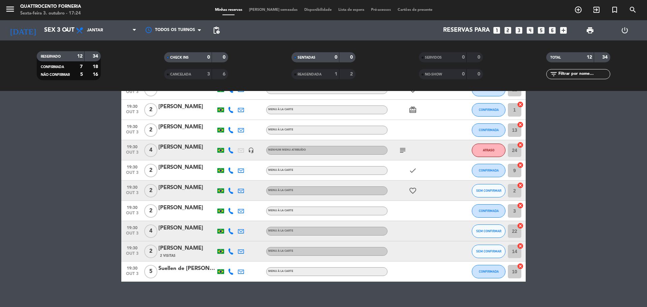
scroll to position [91, 0]
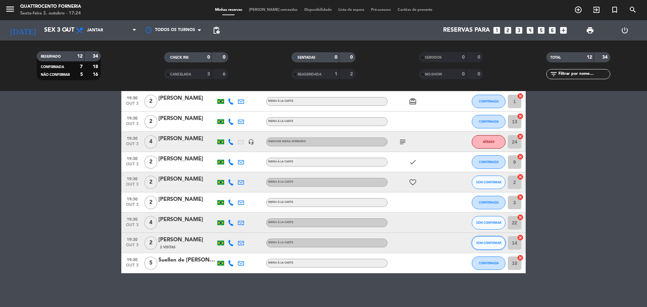
click at [488, 242] on span "SEM CONFIRMAR" at bounding box center [488, 243] width 25 height 4
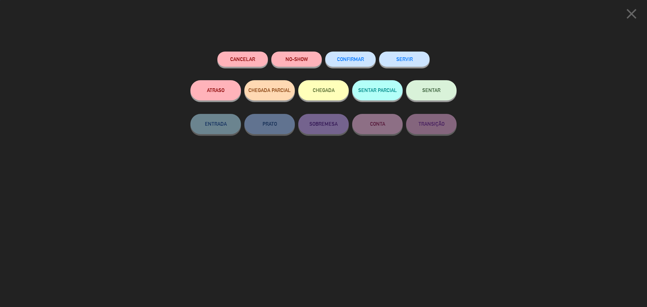
click at [348, 60] on span "CONFIRMAR" at bounding box center [350, 59] width 27 height 6
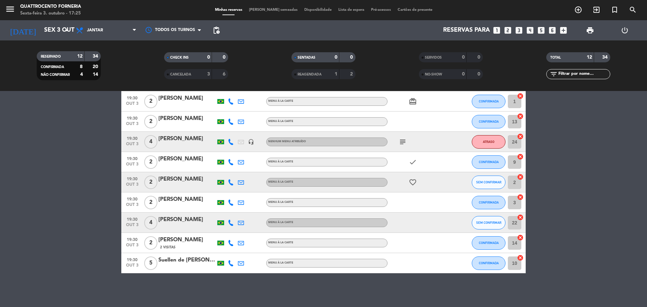
click at [79, 157] on bookings-row "19:30 [DATE] 3 [PERSON_NAME] MENU À LA CARTE CONFIRMADA 11 cancel 19:30 [DATE] …" at bounding box center [323, 152] width 647 height 242
click at [489, 222] on span "SEM CONFIRMAR" at bounding box center [488, 223] width 25 height 4
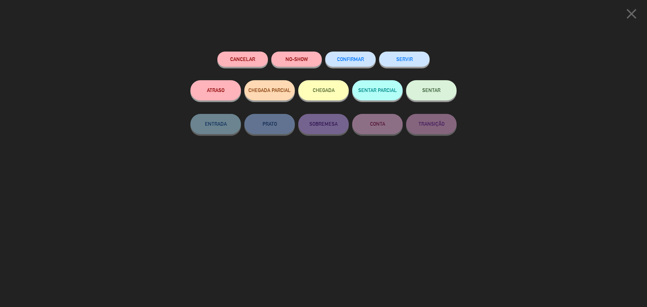
click at [235, 63] on button "Cancelar" at bounding box center [242, 59] width 51 height 15
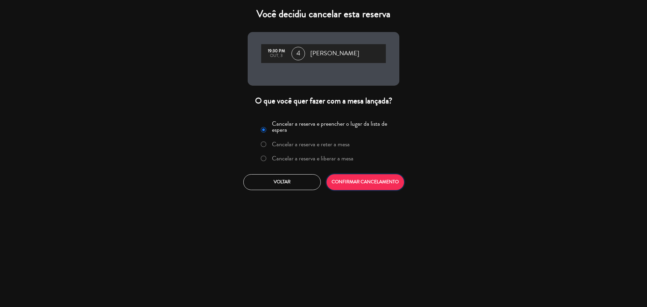
click at [373, 185] on button "CONFIRMAR CANCELAMENTO" at bounding box center [364, 182] width 77 height 16
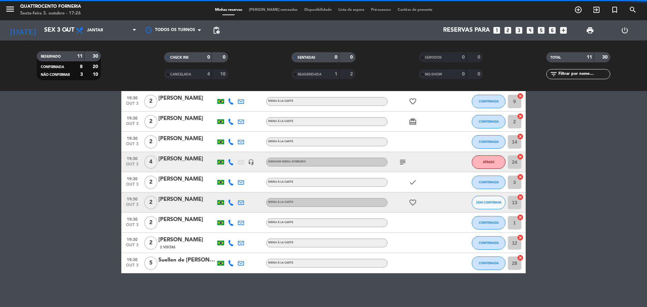
scroll to position [71, 0]
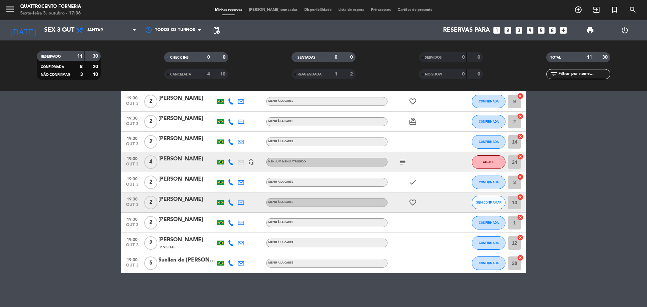
click at [269, 10] on span "[PERSON_NAME] semeadas" at bounding box center [272, 10] width 55 height 4
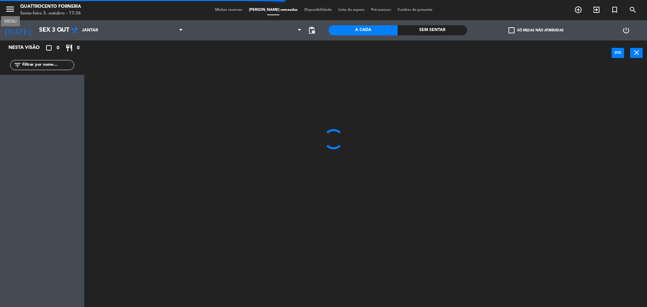
click at [10, 7] on icon "menu" at bounding box center [10, 9] width 10 height 10
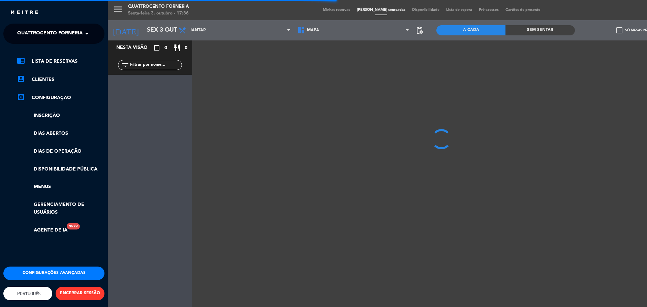
click at [44, 33] on span "Quattrocento Forneria" at bounding box center [49, 34] width 65 height 14
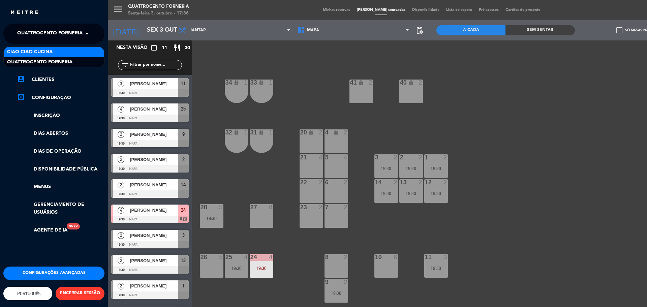
click at [43, 55] on span "Ciao Ciao Cucina" at bounding box center [29, 52] width 45 height 8
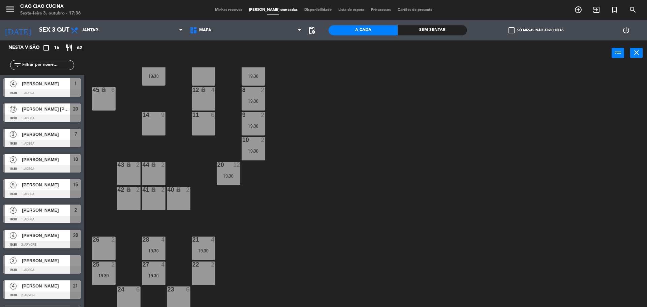
scroll to position [69, 0]
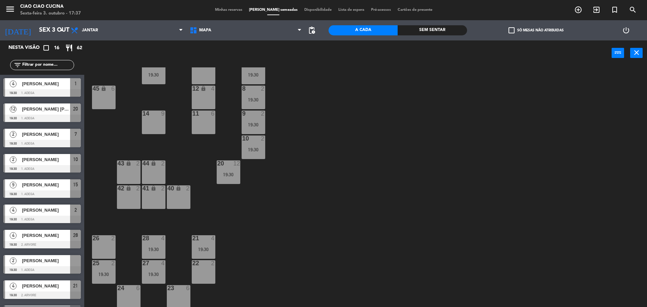
click at [229, 8] on span "Minhas reservas" at bounding box center [228, 10] width 34 height 4
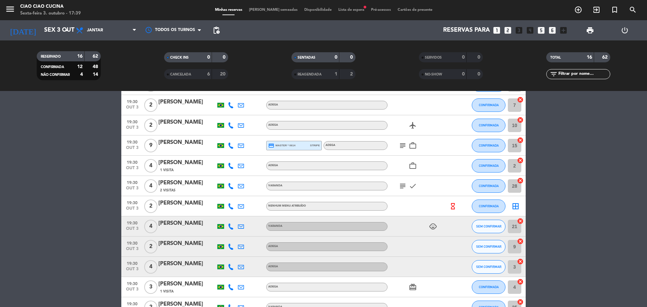
scroll to position [135, 0]
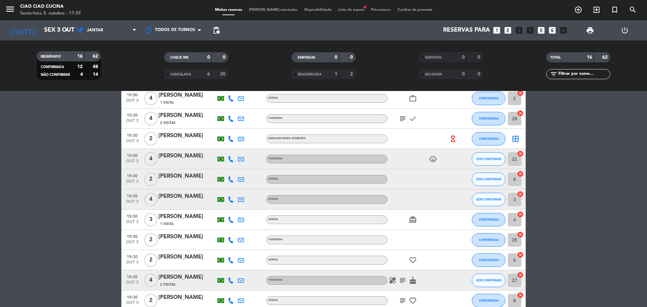
click at [230, 159] on icon at bounding box center [231, 159] width 6 height 6
click at [172, 157] on div "[PERSON_NAME]" at bounding box center [186, 156] width 57 height 9
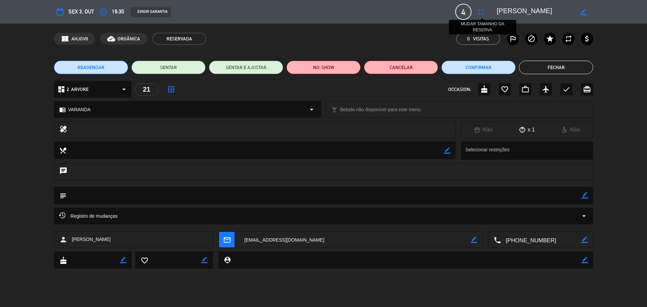
click at [479, 11] on icon "fullscreen" at bounding box center [480, 12] width 8 height 8
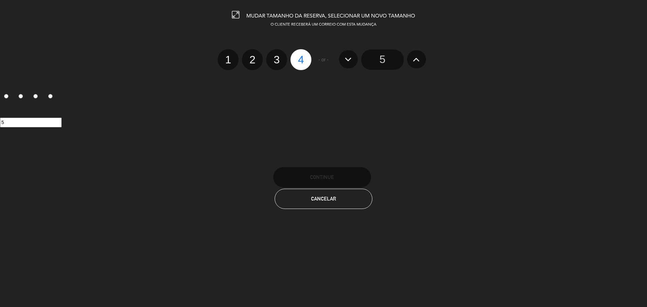
click at [252, 61] on label "2" at bounding box center [252, 59] width 21 height 21
click at [252, 56] on input "2" at bounding box center [251, 54] width 4 height 4
radio input "true"
radio input "false"
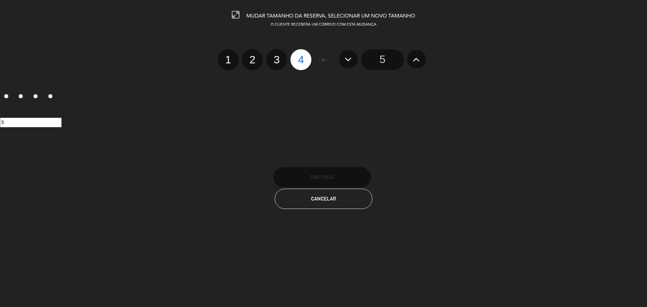
radio input "false"
radio input "true"
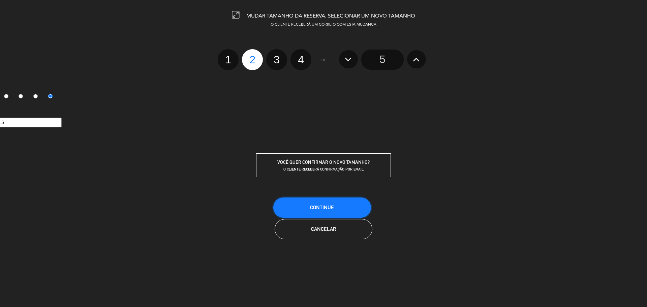
click at [333, 209] on span "CONTINUE" at bounding box center [322, 207] width 24 height 6
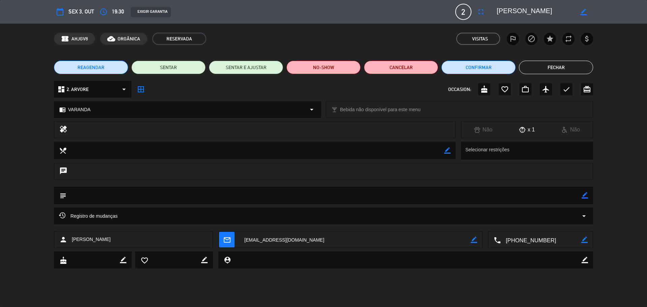
click at [580, 68] on button "Fechar" at bounding box center [556, 67] width 74 height 13
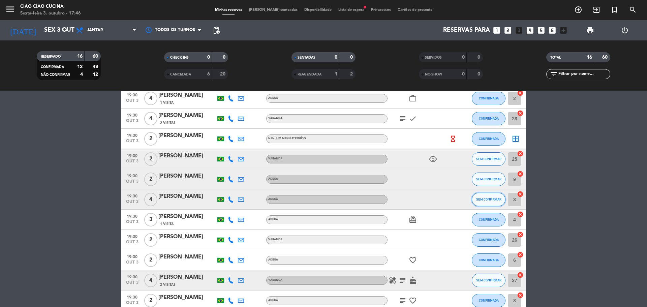
click at [499, 202] on button "SEM CONFIRMAR" at bounding box center [488, 199] width 34 height 13
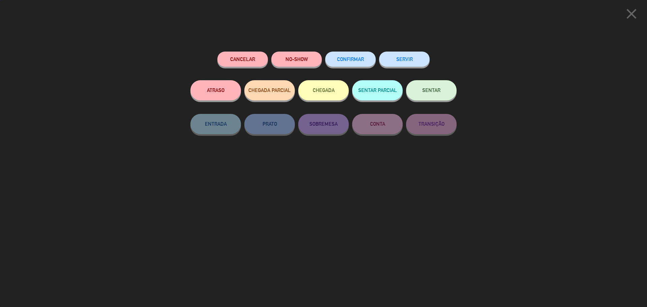
click at [343, 58] on span "CONFIRMAR" at bounding box center [350, 59] width 27 height 6
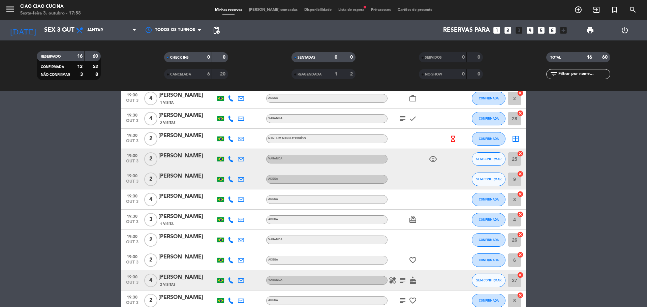
click at [615, 155] on bookings-row "19:30 [DATE] 4 [PERSON_NAME] melo ADEGA healing CONFIRMADA 1 cancel 19:30 [DATE…" at bounding box center [323, 148] width 647 height 323
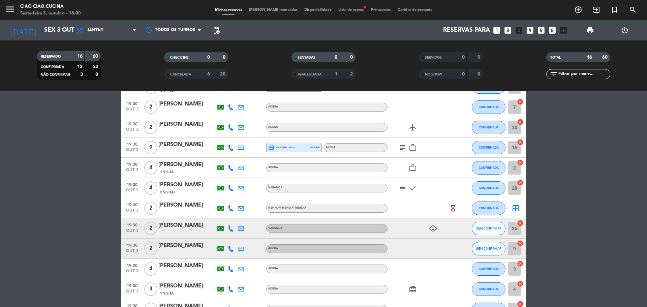
scroll to position [67, 0]
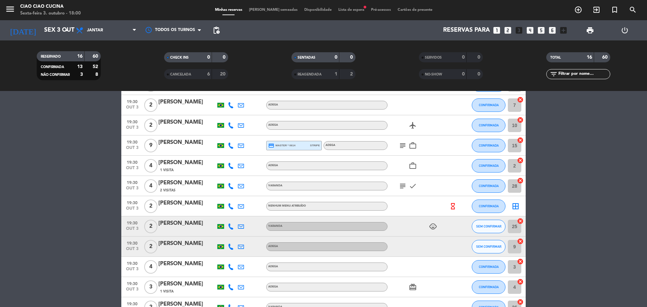
click at [228, 245] on icon at bounding box center [231, 246] width 6 height 6
click at [484, 248] on button "SEM CONFIRMAR" at bounding box center [488, 246] width 34 height 13
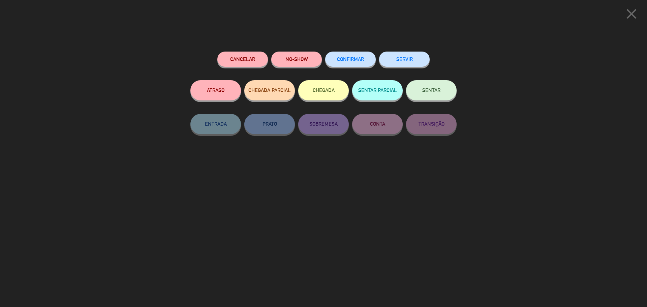
click at [239, 61] on button "Cancelar" at bounding box center [242, 59] width 51 height 15
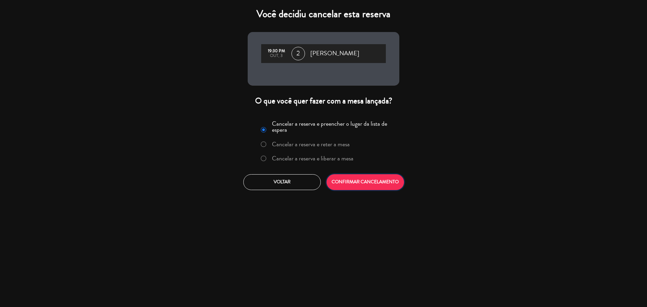
click at [367, 180] on button "CONFIRMAR CANCELAMENTO" at bounding box center [364, 182] width 77 height 16
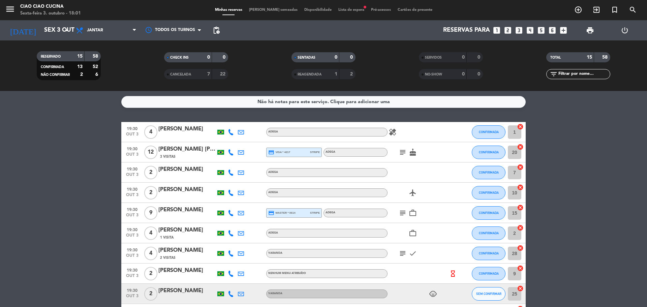
scroll to position [152, 0]
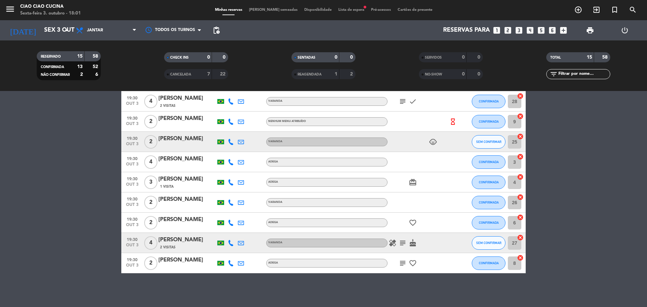
click at [340, 10] on span "Lista de espera fiber_manual_record" at bounding box center [351, 10] width 33 height 4
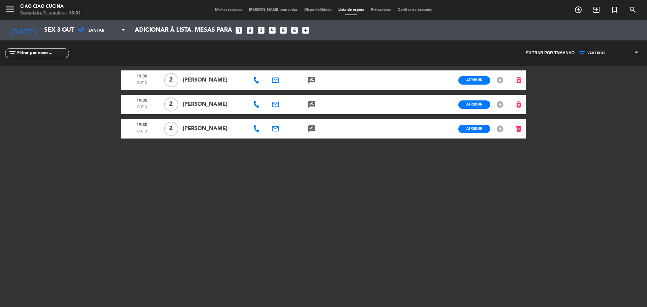
click at [222, 8] on span "Minhas reservas" at bounding box center [228, 10] width 34 height 4
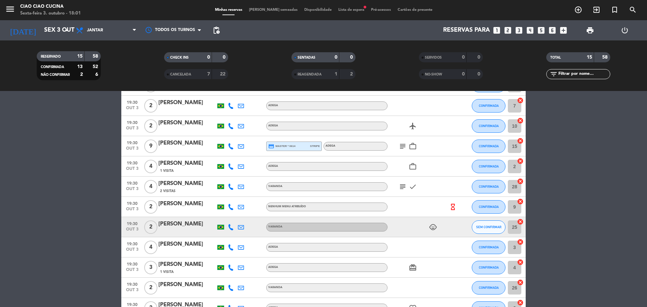
scroll to position [67, 0]
click at [11, 9] on icon "menu" at bounding box center [10, 9] width 10 height 10
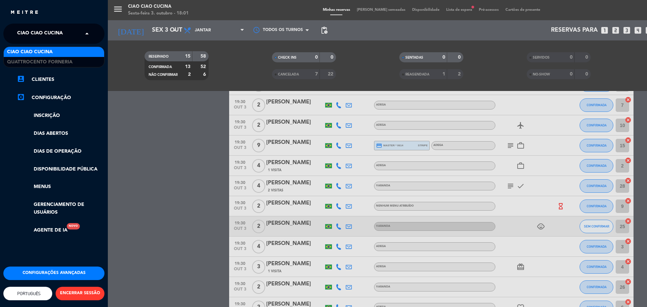
click at [24, 35] on span "Ciao Ciao Cucina" at bounding box center [39, 34] width 45 height 14
click at [31, 58] on span "Quattrocento Forneria" at bounding box center [39, 62] width 65 height 8
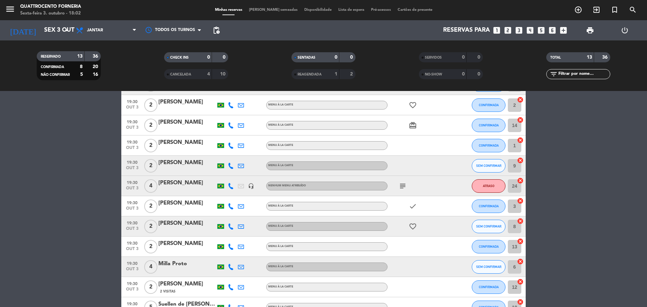
click at [229, 146] on icon at bounding box center [231, 145] width 6 height 6
click at [67, 143] on bookings-row "19:30 [DATE] 3 [PERSON_NAME] MENU À LA CARTE CONFIRMADA 11 cancel 19:30 [DATE] …" at bounding box center [323, 186] width 647 height 263
click at [14, 11] on icon "menu" at bounding box center [10, 9] width 10 height 10
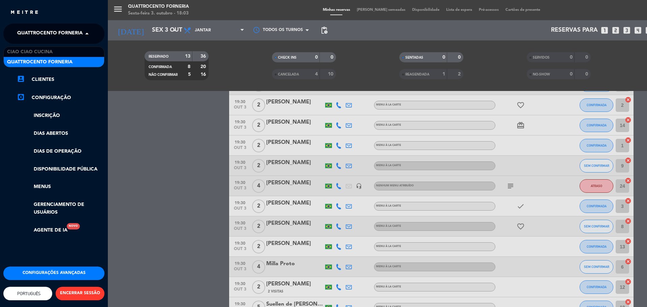
click at [70, 34] on span "Quattrocento Forneria" at bounding box center [49, 34] width 65 height 14
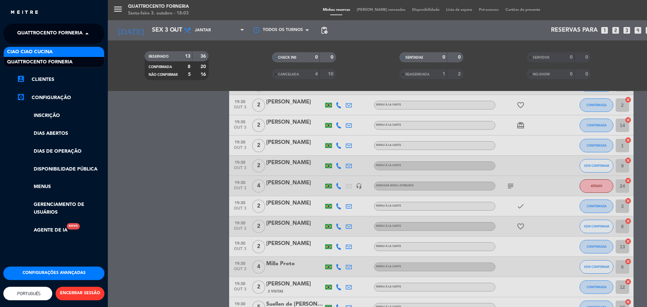
click at [167, 155] on div "menu Quattrocento Forneria Sexta-feira 3. outubro - 18:03 Minhas reservas Mesas…" at bounding box center [431, 153] width 647 height 307
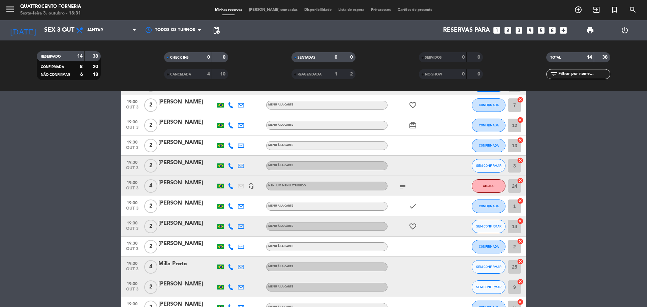
scroll to position [132, 0]
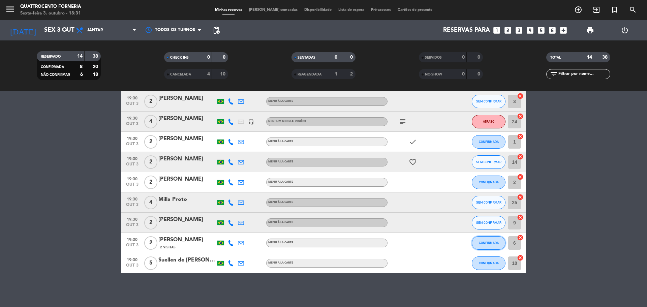
click at [490, 244] on span "CONFIRMADA" at bounding box center [489, 243] width 20 height 4
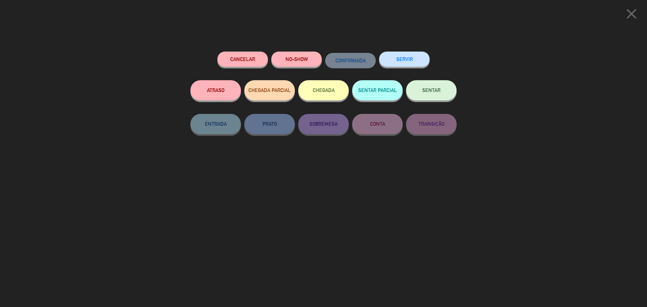
click at [217, 87] on button "ATRASO" at bounding box center [215, 90] width 51 height 20
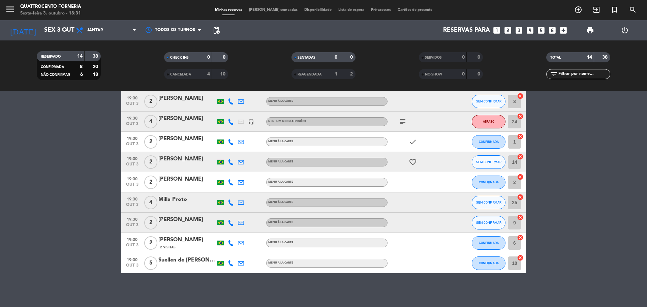
click at [591, 169] on bookings-row "19:30 [DATE] 3 [PERSON_NAME] MENU À LA CARTE CONFIRMADA 11 cancel 19:30 [DATE] …" at bounding box center [323, 131] width 647 height 283
